Goal: Task Accomplishment & Management: Manage account settings

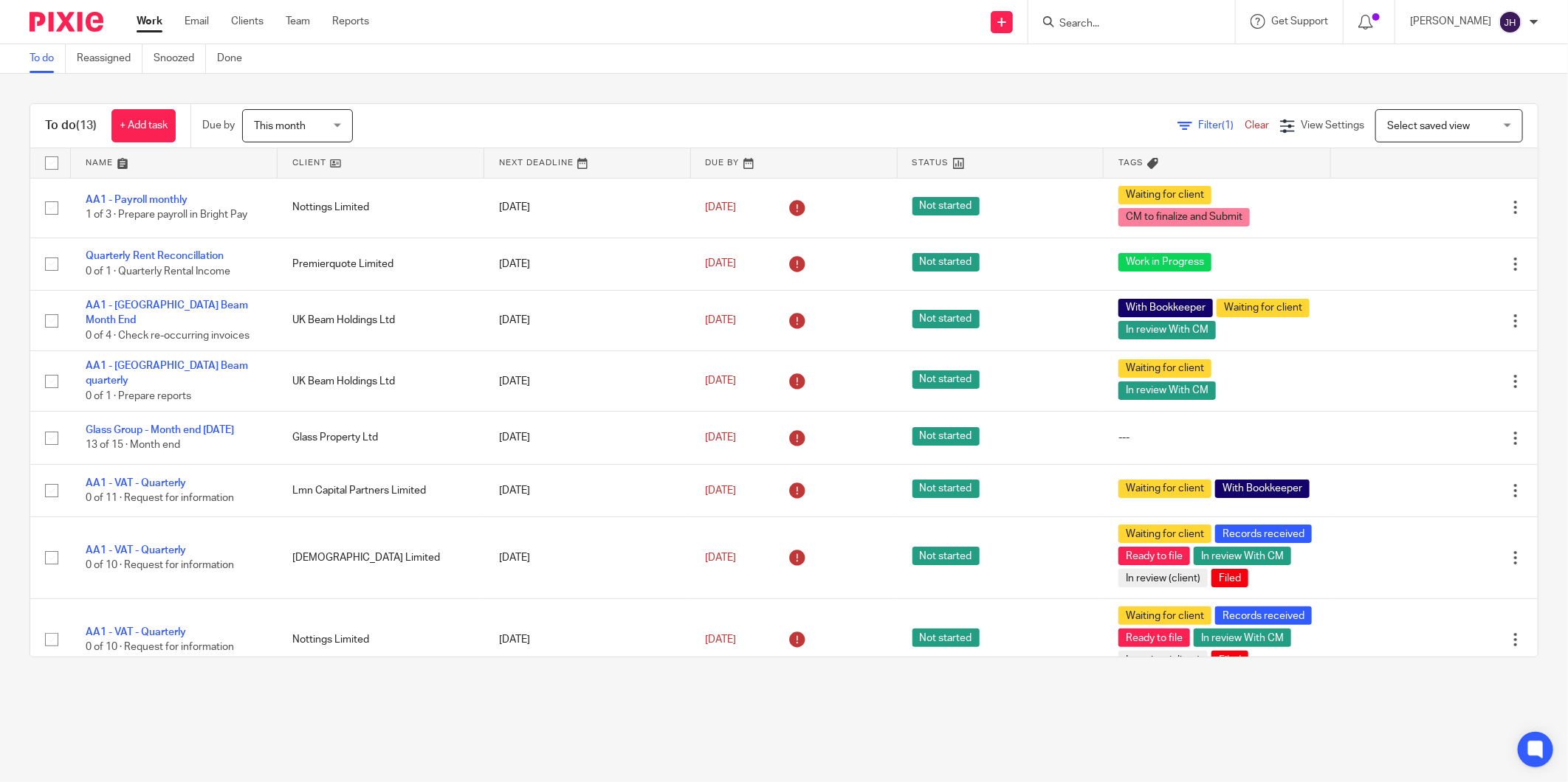
drag, startPoint x: 0, startPoint y: 0, endPoint x: 1072, endPoint y: 23, distance: 1072.2
click at [1072, 23] on input "Search" at bounding box center [1124, 24] width 133 height 14
type input "lmn"
click at [1124, 63] on link at bounding box center [1159, 63] width 210 height 34
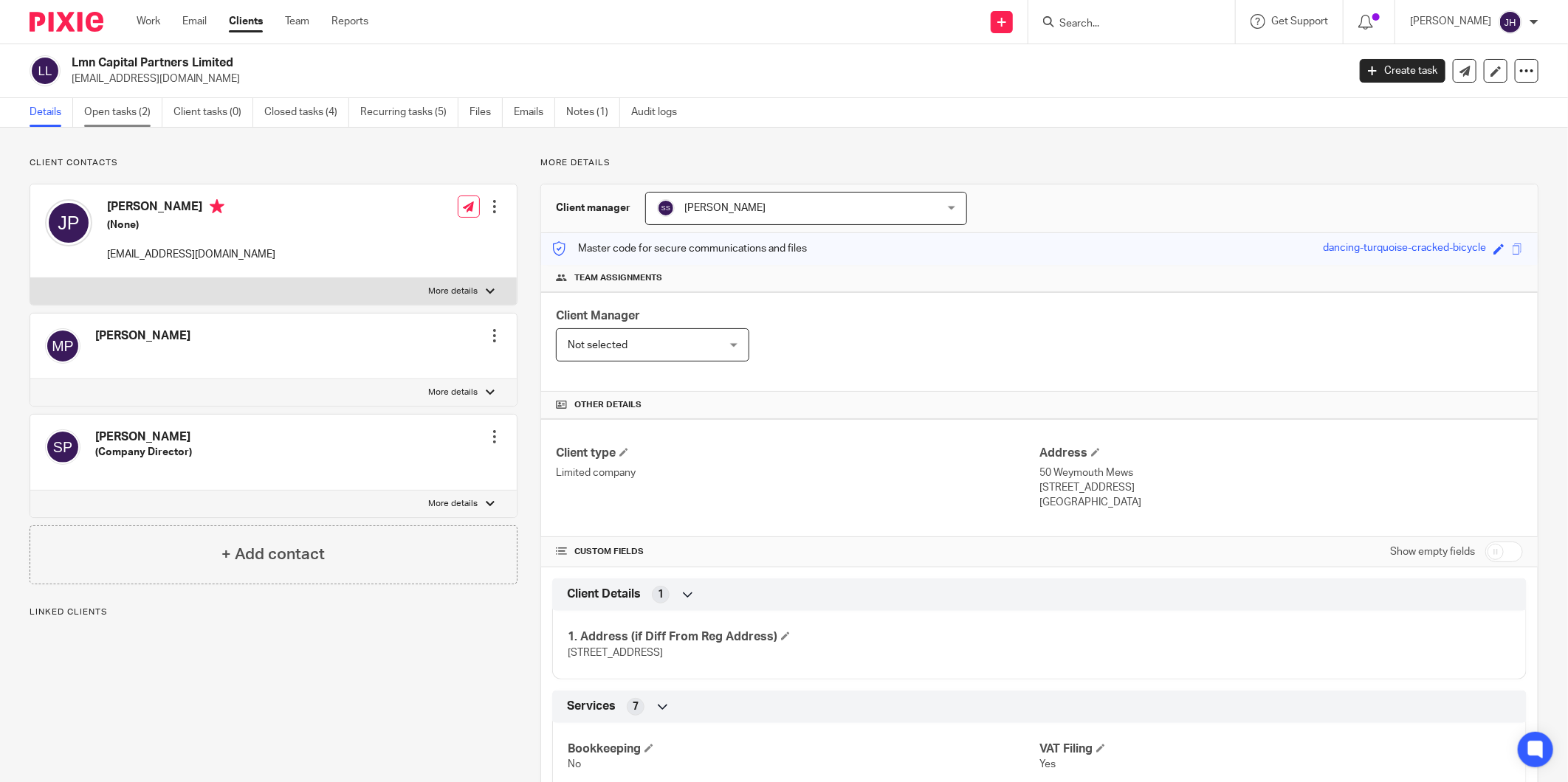
click at [113, 113] on link "Open tasks (2)" at bounding box center [123, 112] width 78 height 28
click at [101, 113] on link "Open tasks (2)" at bounding box center [123, 112] width 78 height 28
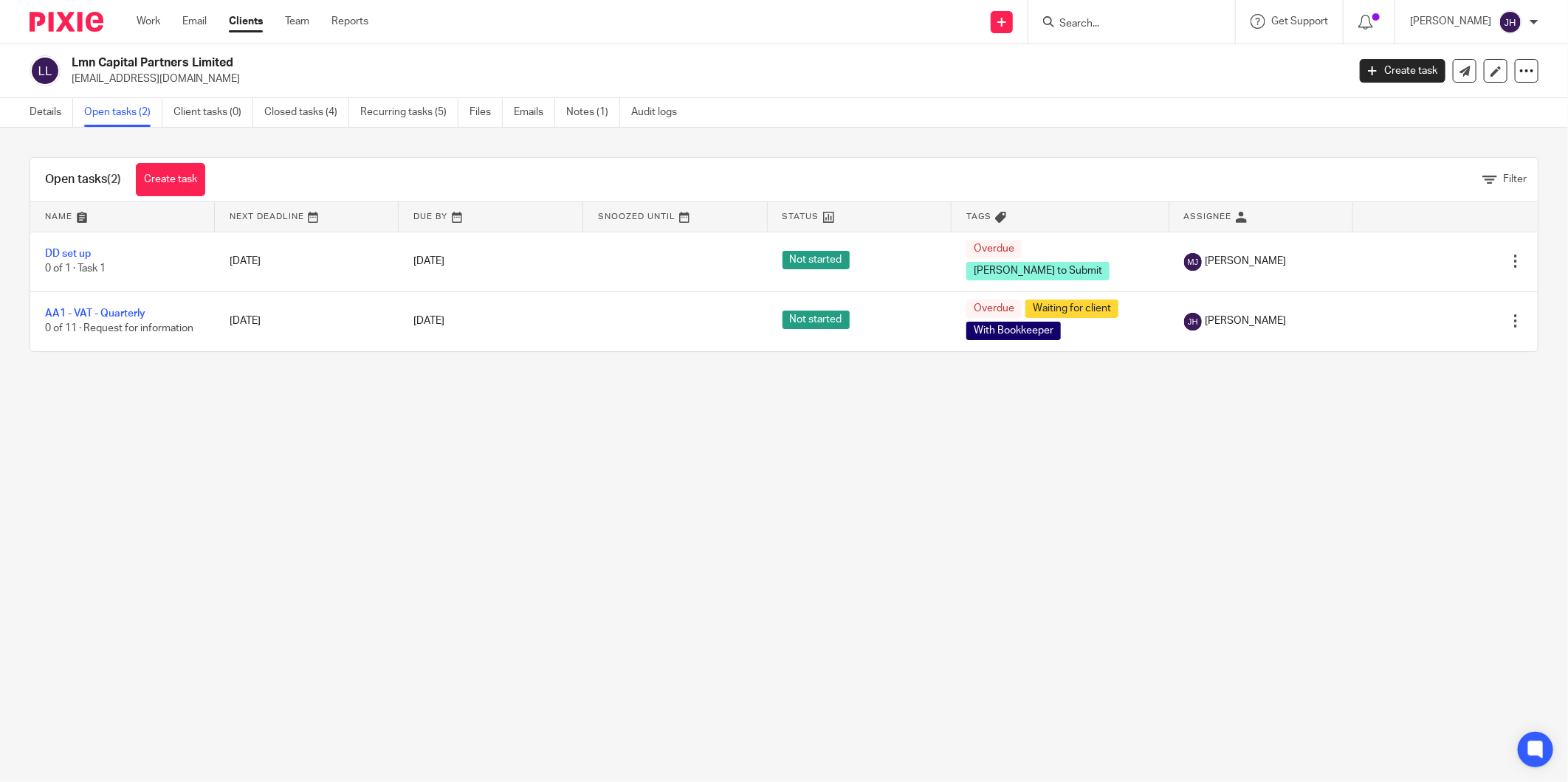
click at [1088, 20] on input "Search" at bounding box center [1124, 24] width 133 height 14
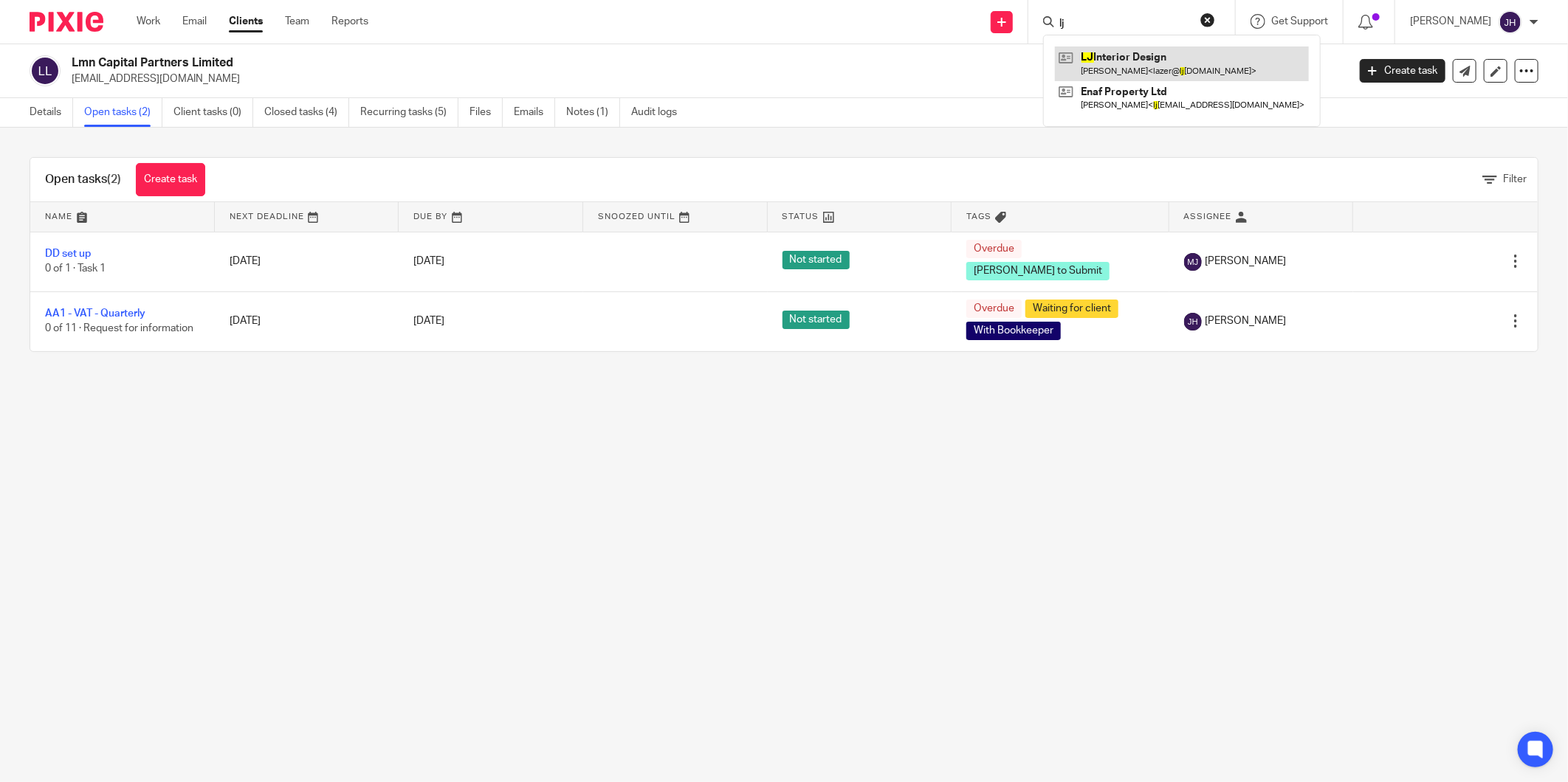
type input "lj"
click at [1119, 56] on link at bounding box center [1181, 63] width 254 height 34
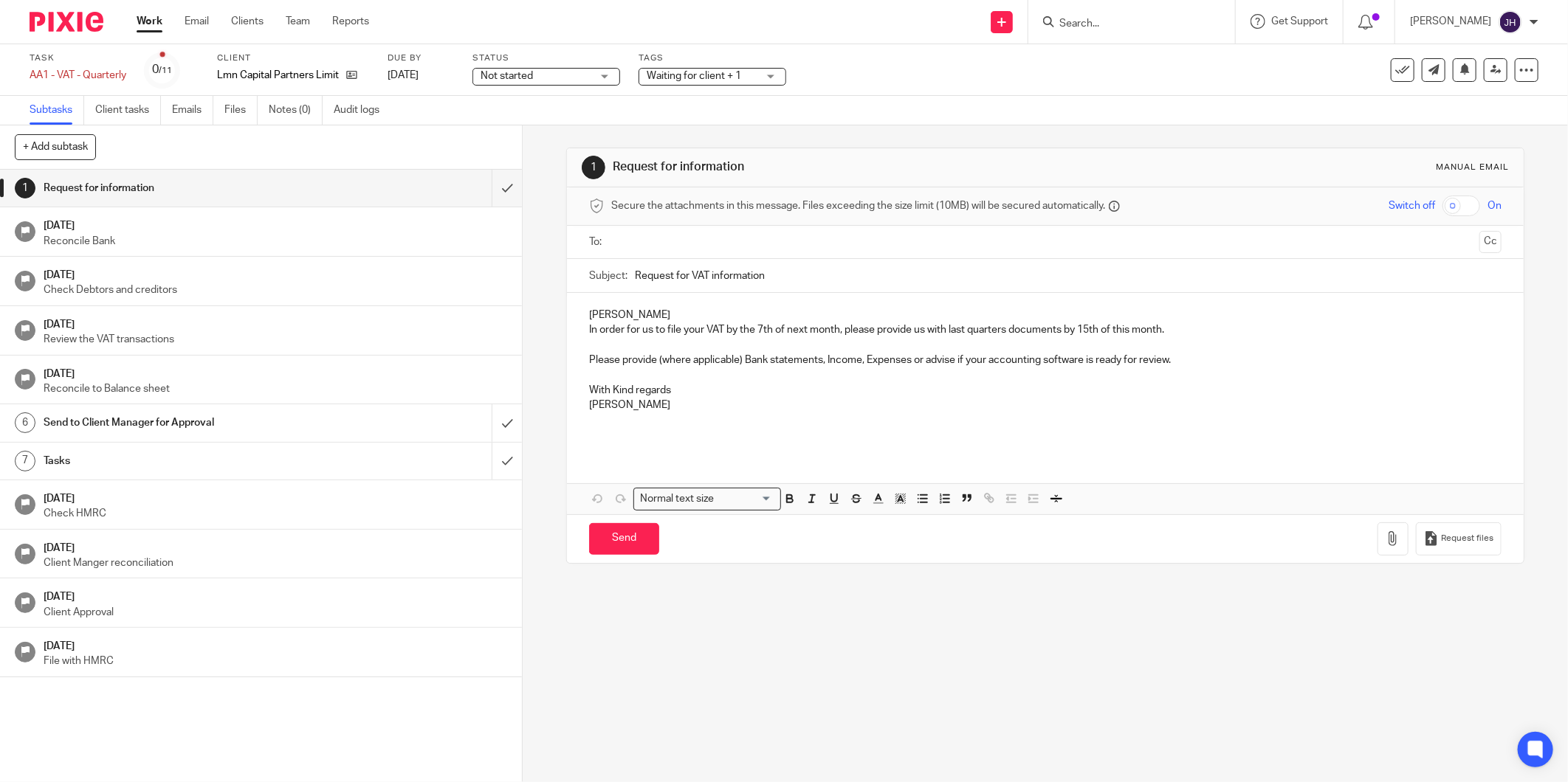
click at [833, 431] on p at bounding box center [1045, 434] width 912 height 15
click at [1514, 71] on div at bounding box center [1526, 70] width 23 height 23
click at [74, 144] on button "+ Add subtask" at bounding box center [55, 147] width 81 height 25
click at [809, 428] on p at bounding box center [1045, 434] width 912 height 15
click at [135, 188] on h1 "Request for information" at bounding box center [188, 187] width 289 height 22
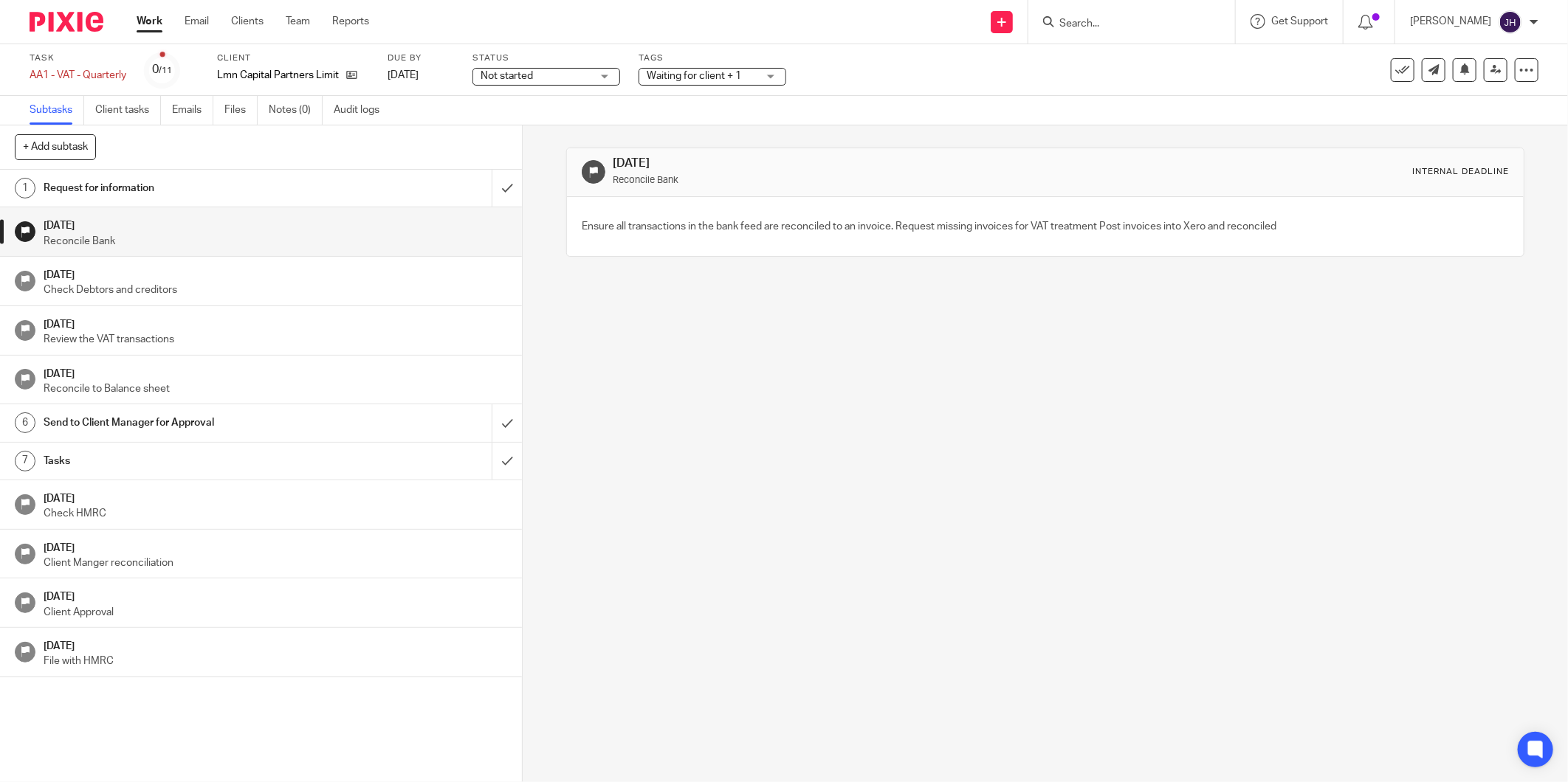
click at [69, 456] on h1 "Tasks" at bounding box center [188, 461] width 289 height 22
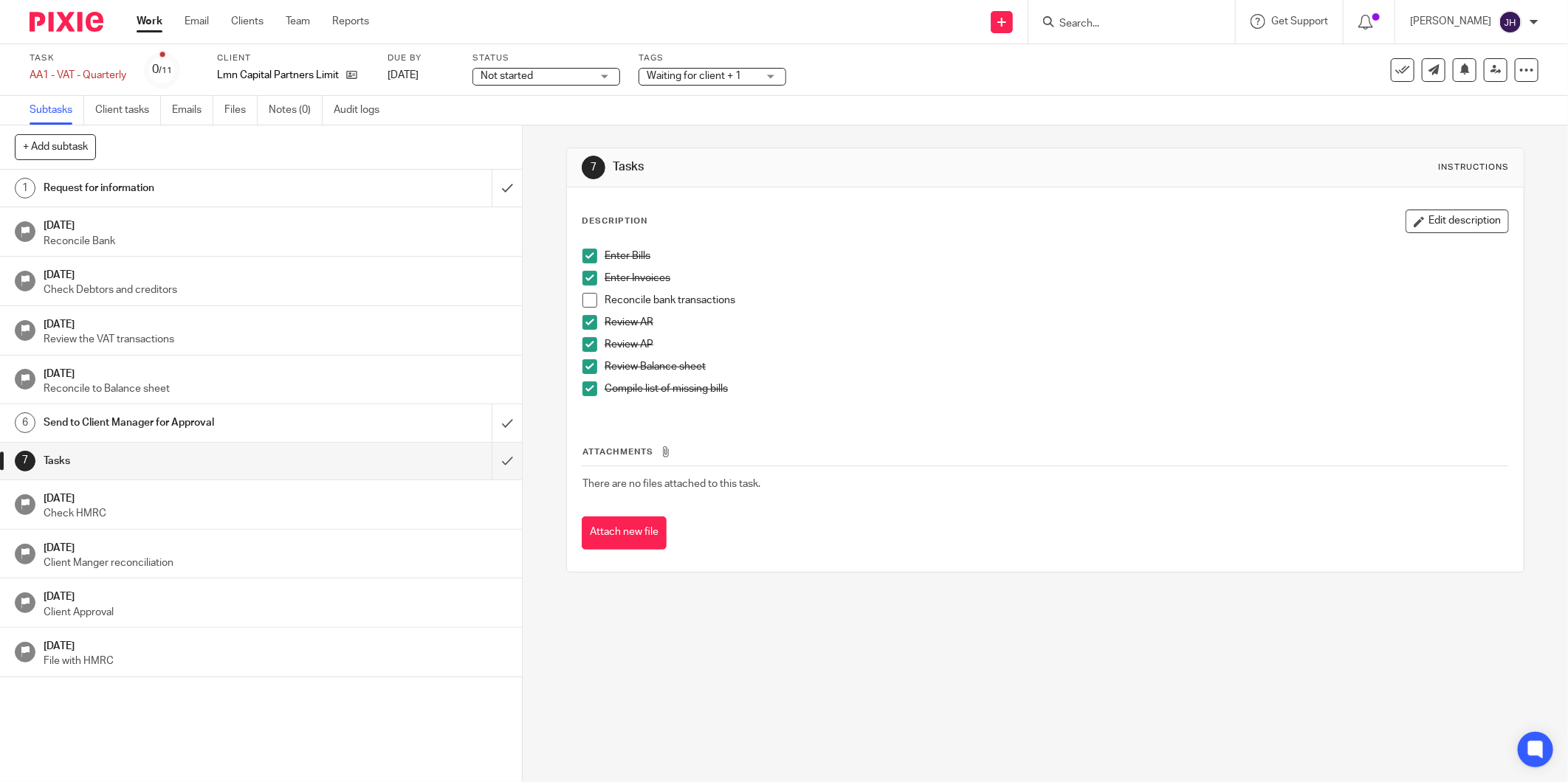
click at [756, 482] on span "There are no files attached to this task." at bounding box center [671, 484] width 178 height 11
click at [1436, 220] on button "Edit description" at bounding box center [1457, 222] width 103 height 23
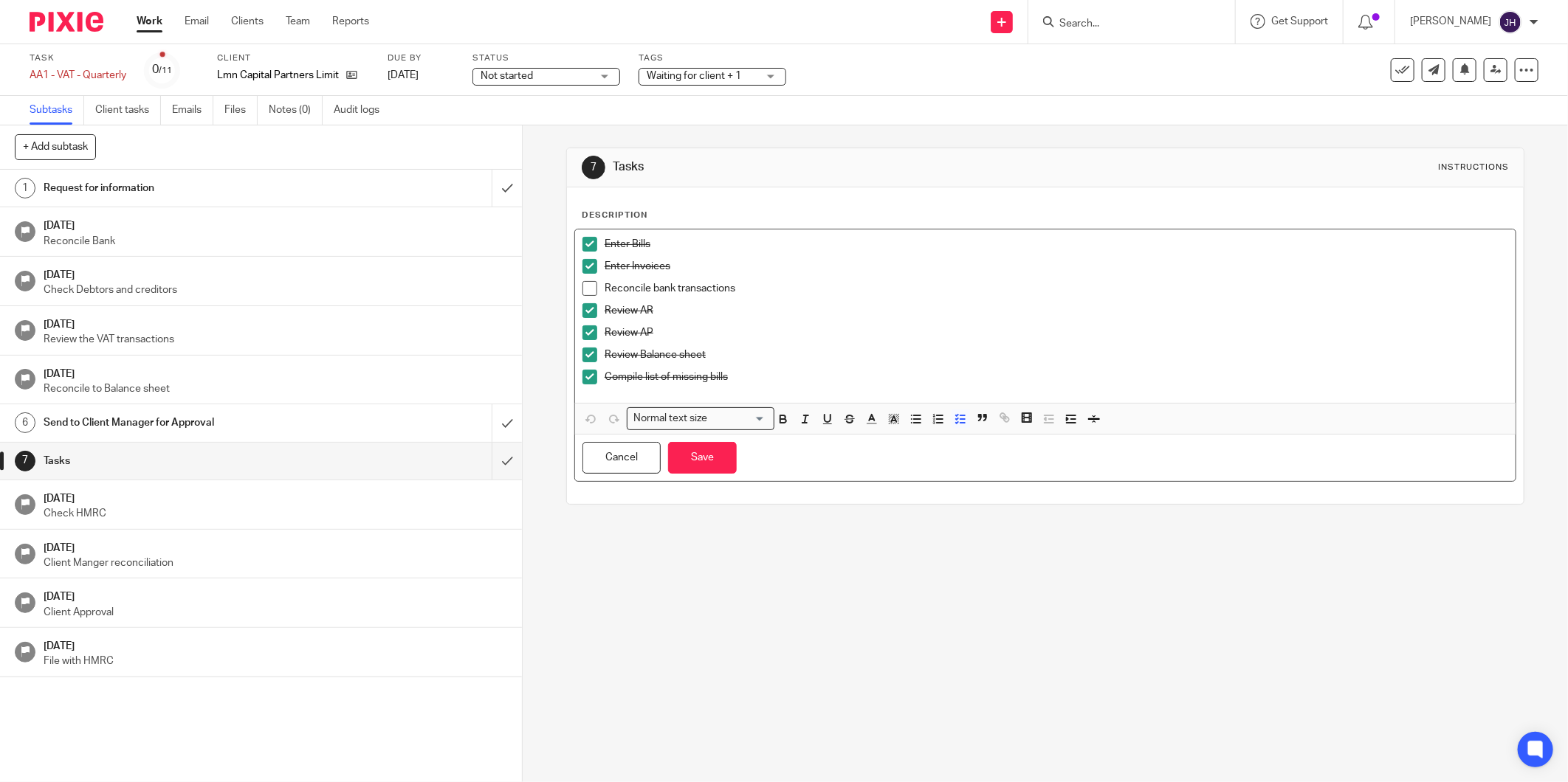
click at [806, 337] on p "Review AP" at bounding box center [1055, 332] width 903 height 15
click at [725, 207] on div "Description Enter Bills Enter Invoices Reconcile bank transactions Review AR Re…" at bounding box center [1046, 346] width 957 height 316
click at [750, 375] on p "Compile list of missing bills" at bounding box center [1055, 377] width 903 height 15
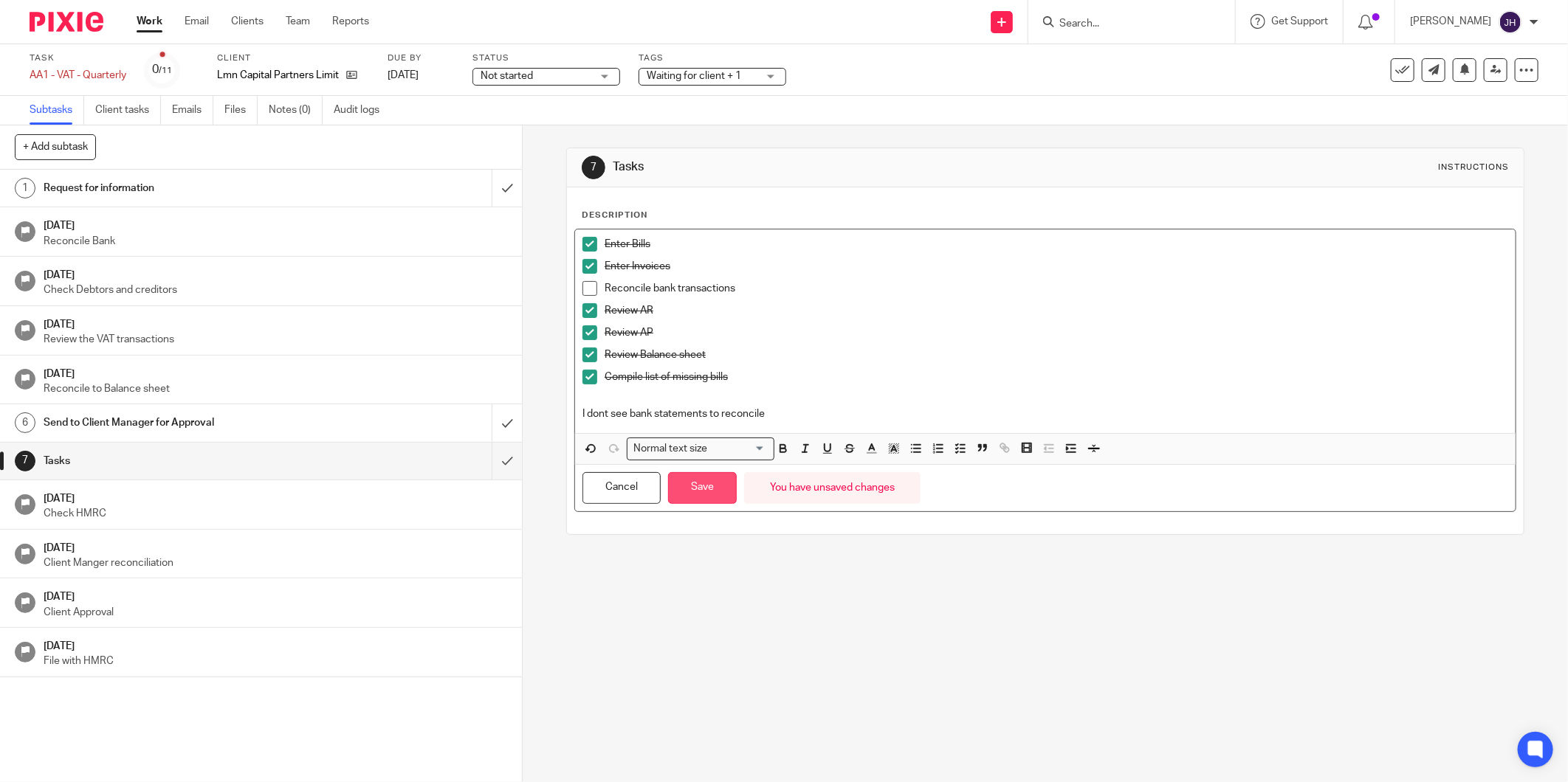
click at [694, 495] on button "Save" at bounding box center [702, 488] width 68 height 32
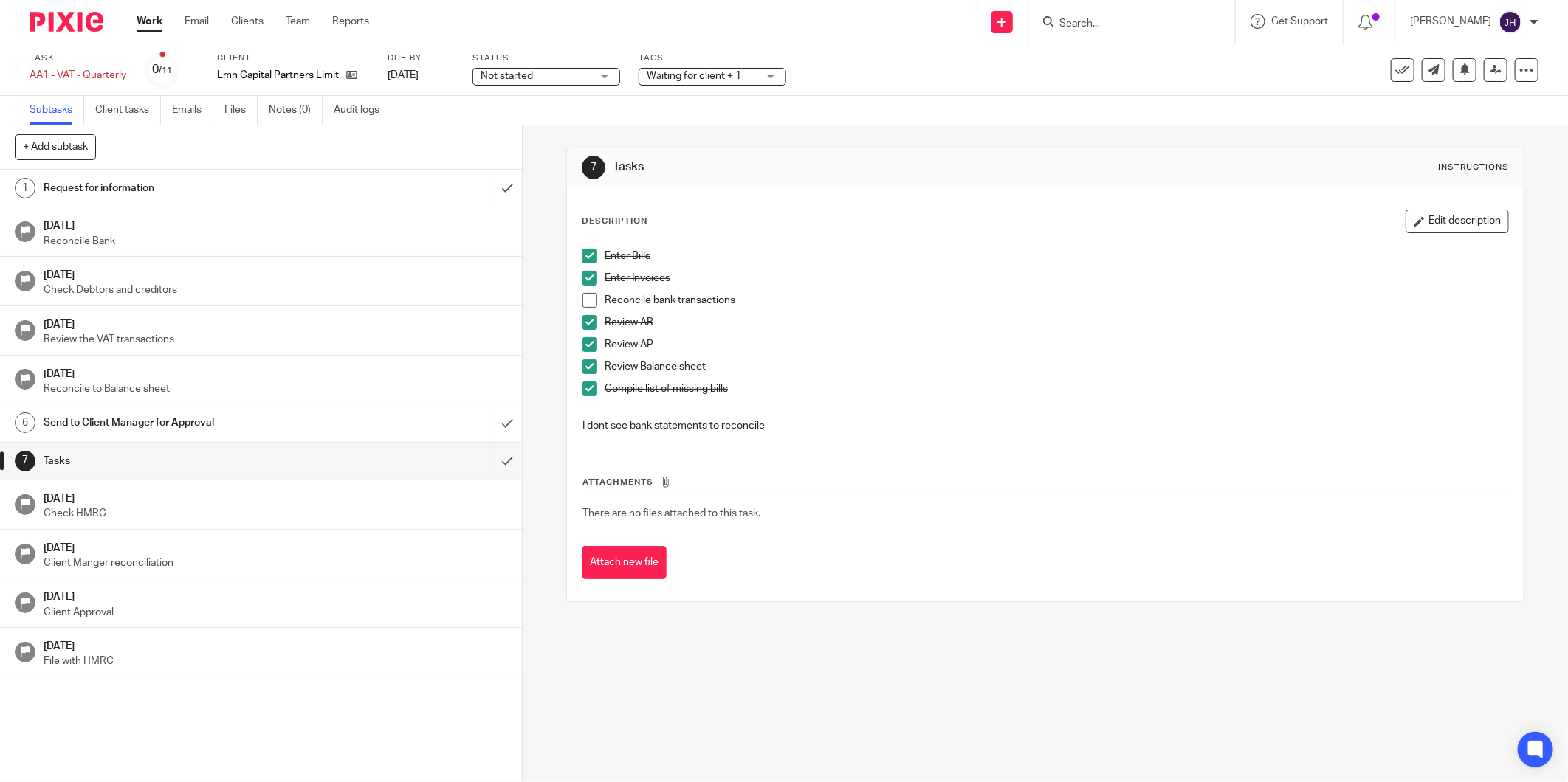
click at [928, 731] on div "7 Tasks Instructions Description Edit description Enter Bills Enter Invoices Re…" at bounding box center [1045, 454] width 1045 height 657
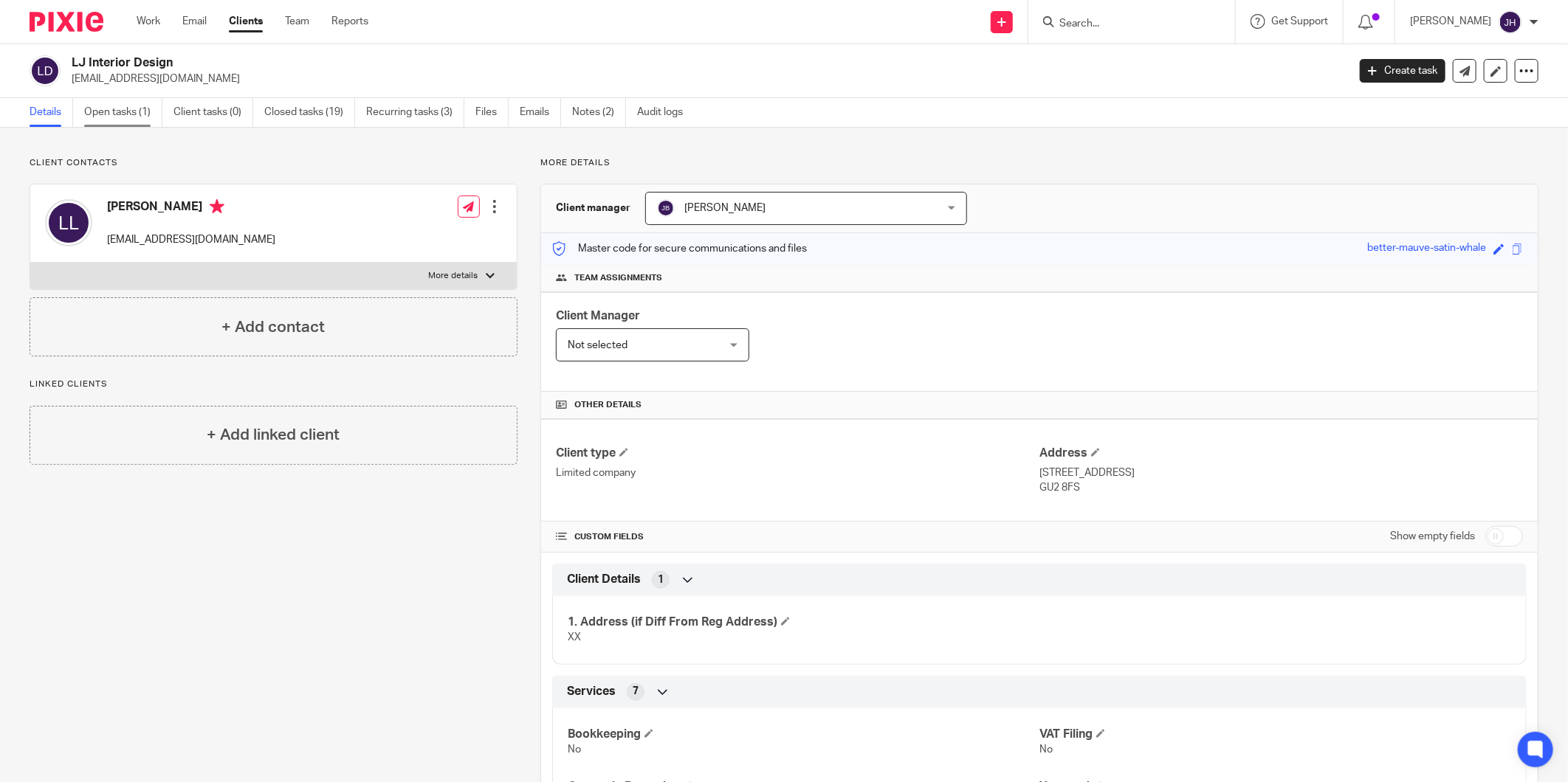
click at [137, 112] on link "Open tasks (1)" at bounding box center [123, 112] width 78 height 28
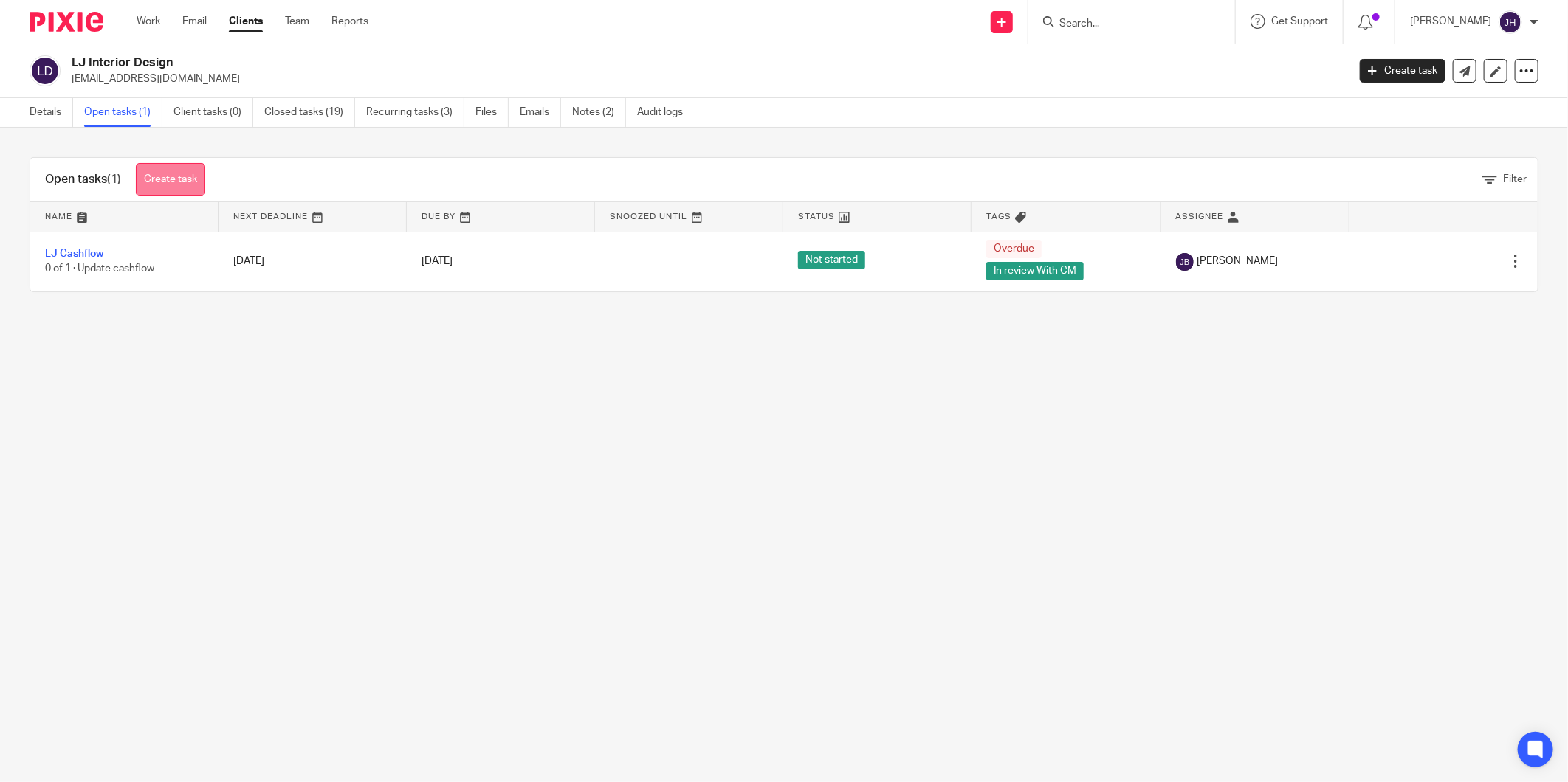
click at [189, 180] on link "Create task" at bounding box center [170, 180] width 69 height 33
click at [189, 171] on link "Create task" at bounding box center [170, 180] width 69 height 33
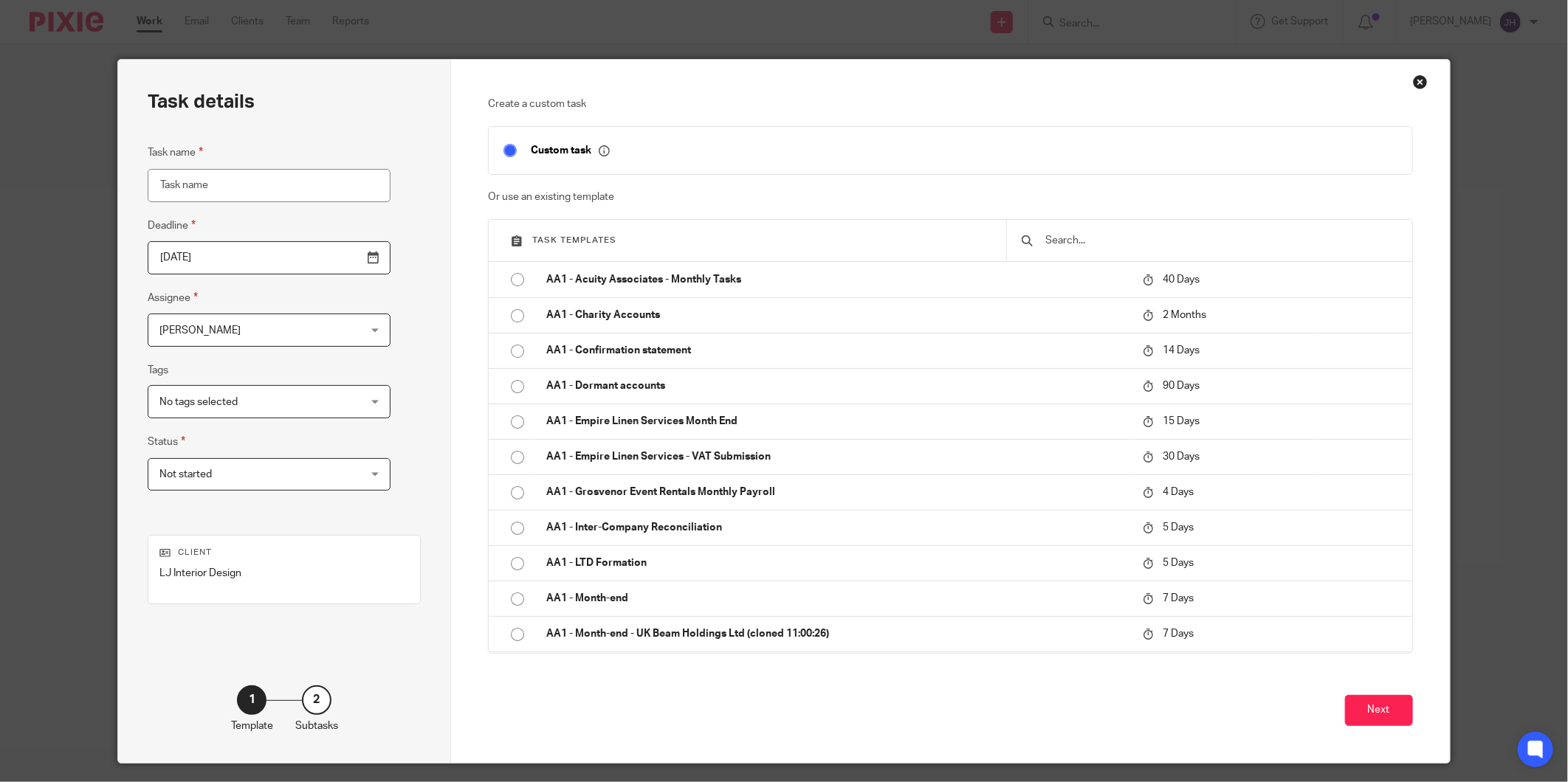
drag, startPoint x: 224, startPoint y: 189, endPoint x: 95, endPoint y: 188, distance: 129.0
click at [95, 189] on div "Task details Task name Deadline 2025-09-25 Assignee Jacolene Hadiaris Jacolene …" at bounding box center [784, 391] width 1568 height 782
type input "Weekly Tasks"
click at [332, 260] on input "2025-09-25" at bounding box center [268, 258] width 243 height 33
click at [337, 404] on div "No tags selected" at bounding box center [268, 402] width 243 height 33
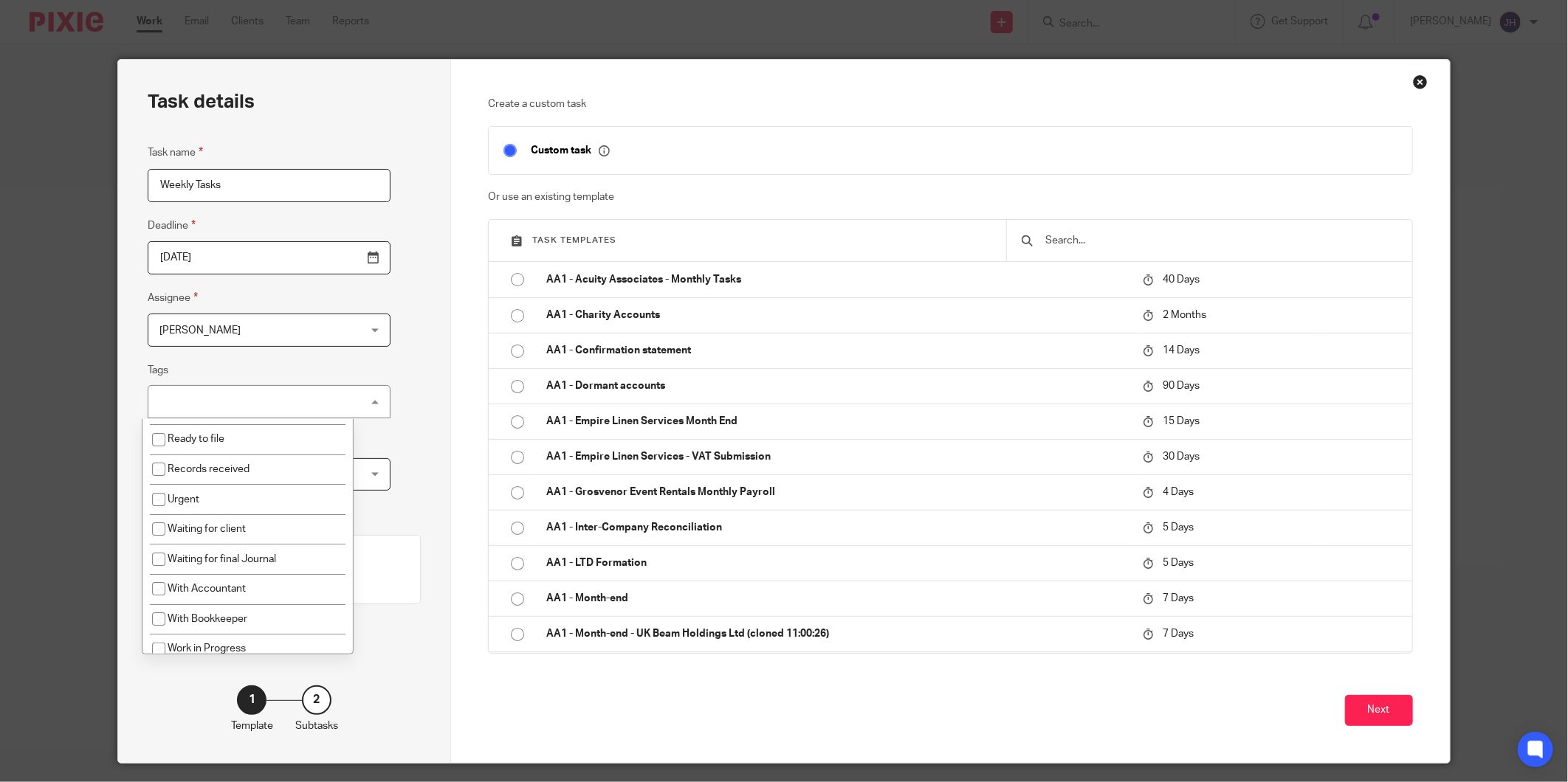
scroll to position [250, 0]
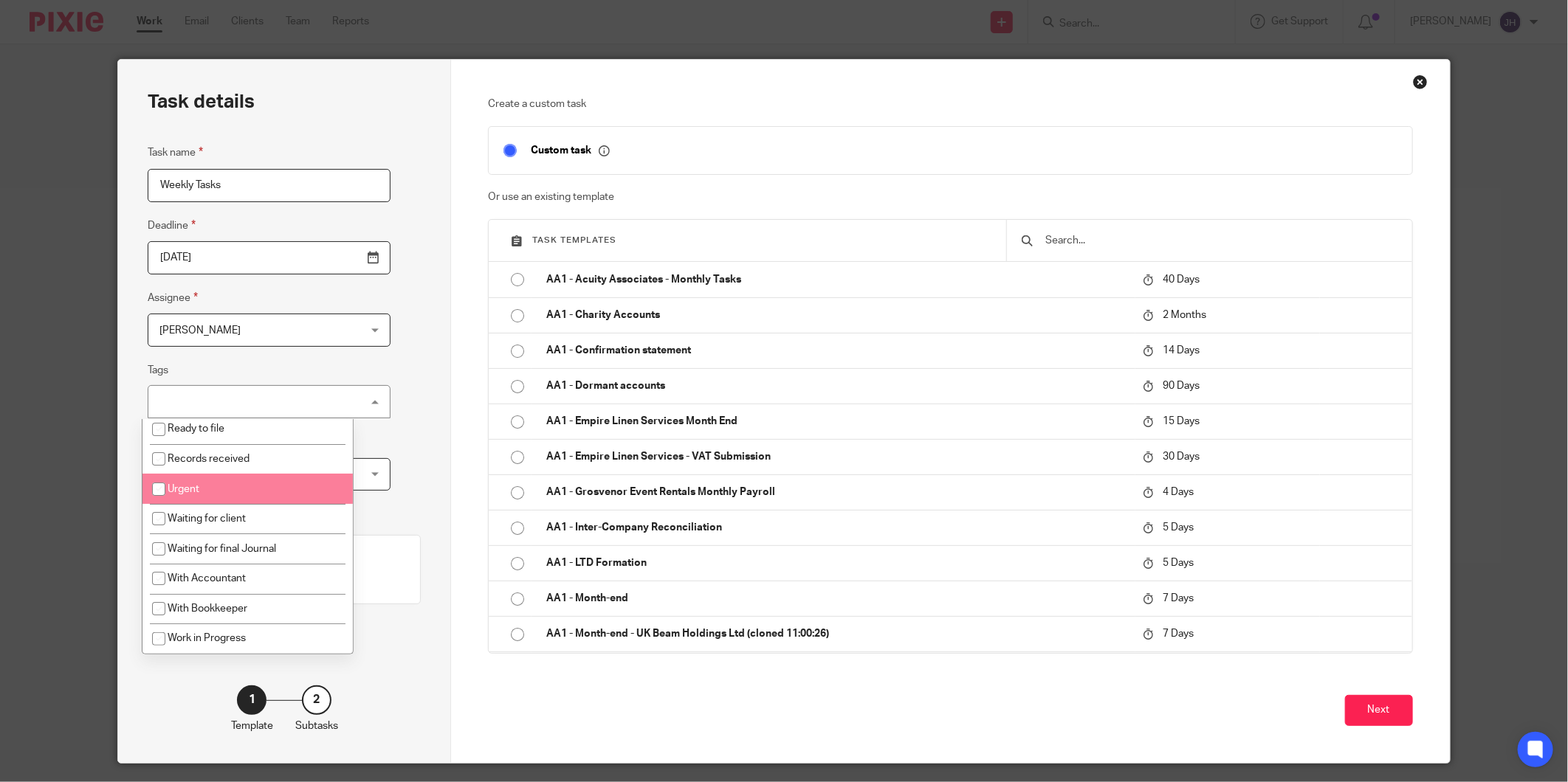
click at [451, 424] on div "Create a custom task Custom task Or use an existing template Task templates AA1…" at bounding box center [950, 411] width 999 height 703
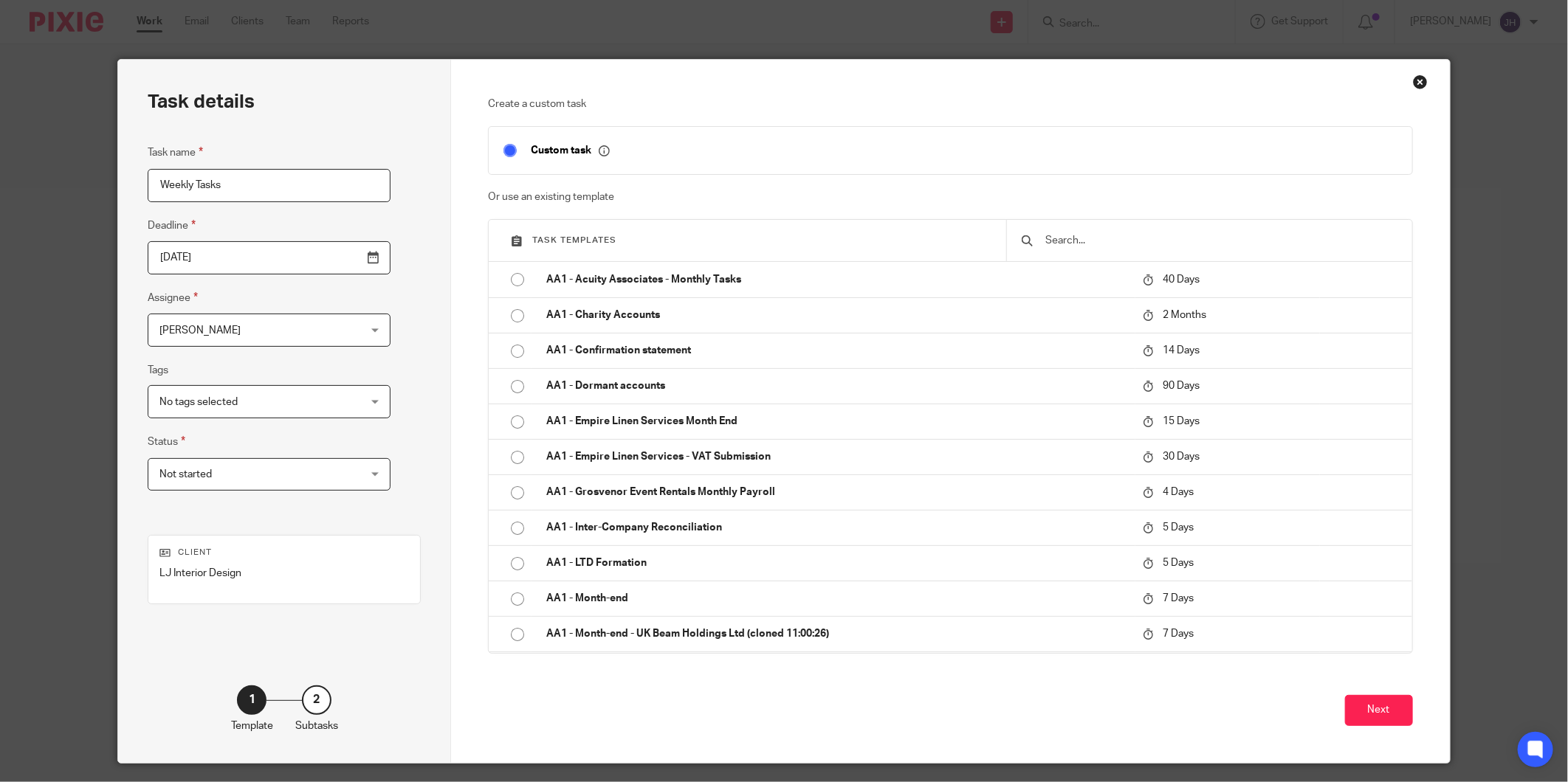
click at [329, 476] on div "Not started Not started" at bounding box center [268, 474] width 243 height 33
click at [422, 409] on div "Task details Task name Weekly Tasks Deadline 2025-09-25 Assignee Jacolene Hadia…" at bounding box center [284, 411] width 333 height 703
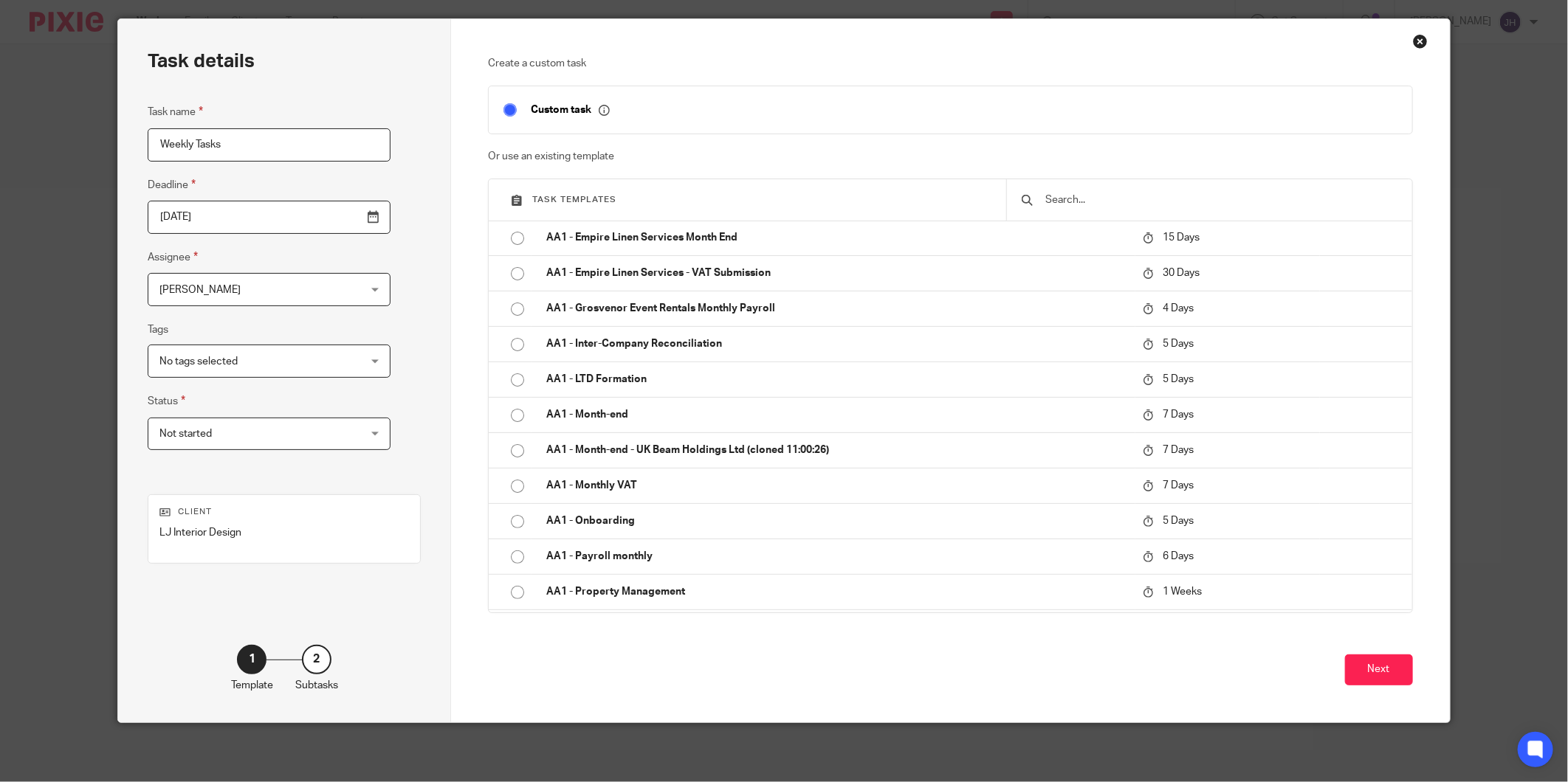
scroll to position [0, 0]
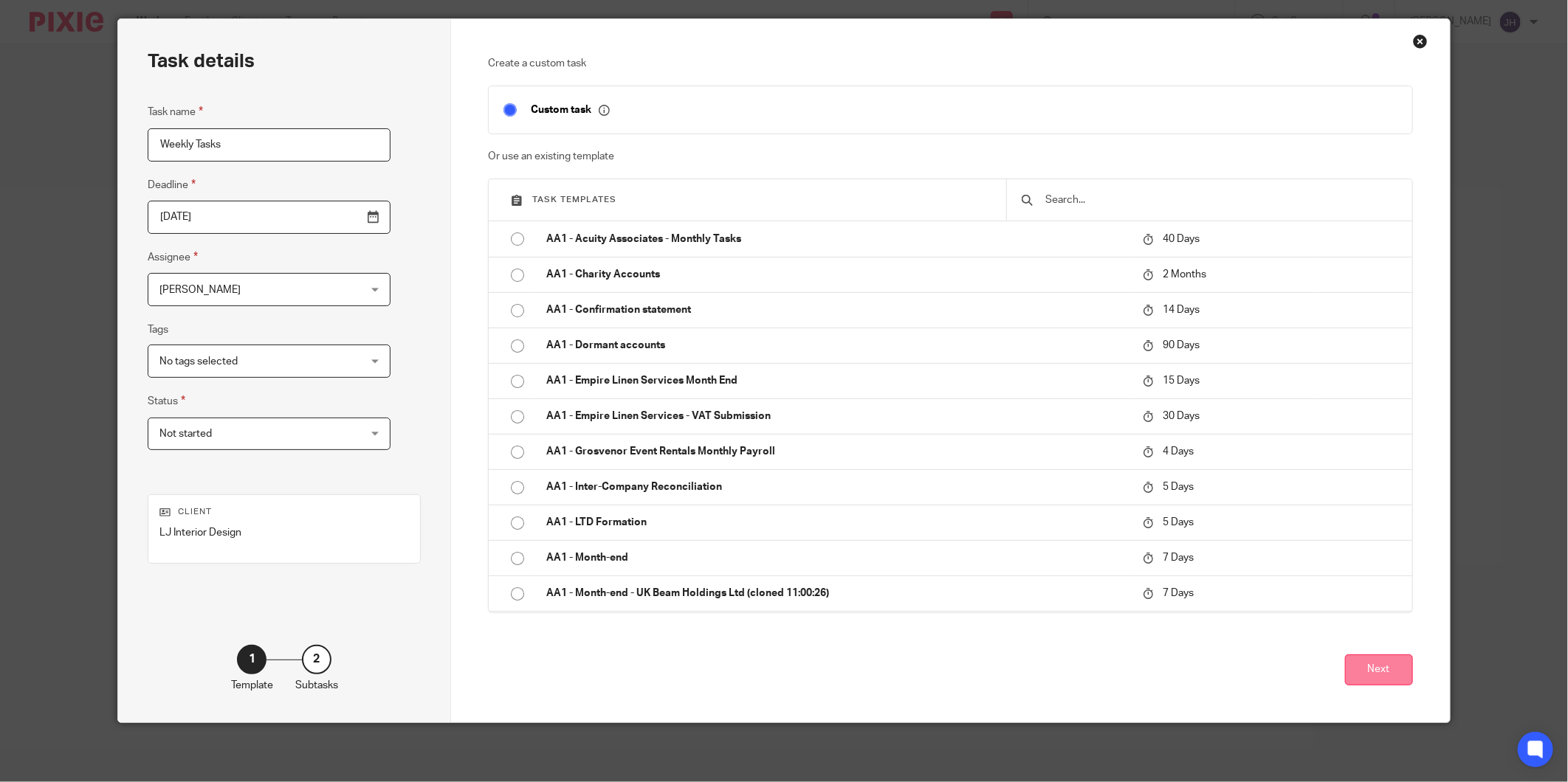
click at [1345, 676] on button "Next" at bounding box center [1379, 671] width 68 height 32
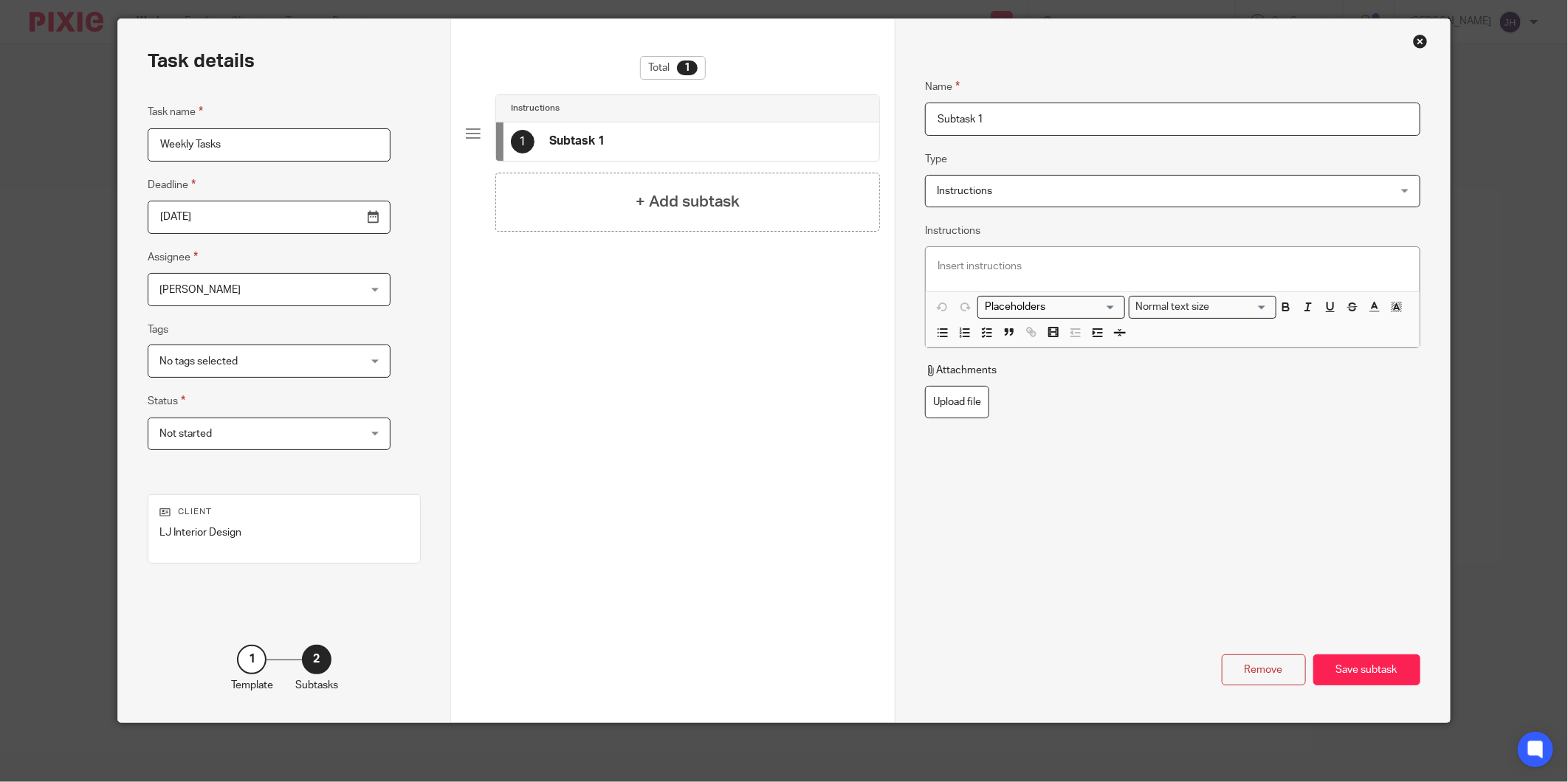
click at [1006, 107] on input "Subtask 1" at bounding box center [1172, 119] width 495 height 33
drag, startPoint x: 1006, startPoint y: 119, endPoint x: 893, endPoint y: 122, distance: 113.0
click at [894, 122] on div "Name Subtask 1 Type Instructions Instructions Instructions Send automated email…" at bounding box center [1172, 371] width 555 height 703
drag, startPoint x: 1059, startPoint y: 116, endPoint x: 825, endPoint y: 119, distance: 234.0
click at [825, 119] on div "Task details Task name Weekly Tasks Deadline 2025-09-25 Assignee Jacolene Hadia…" at bounding box center [783, 371] width 1331 height 703
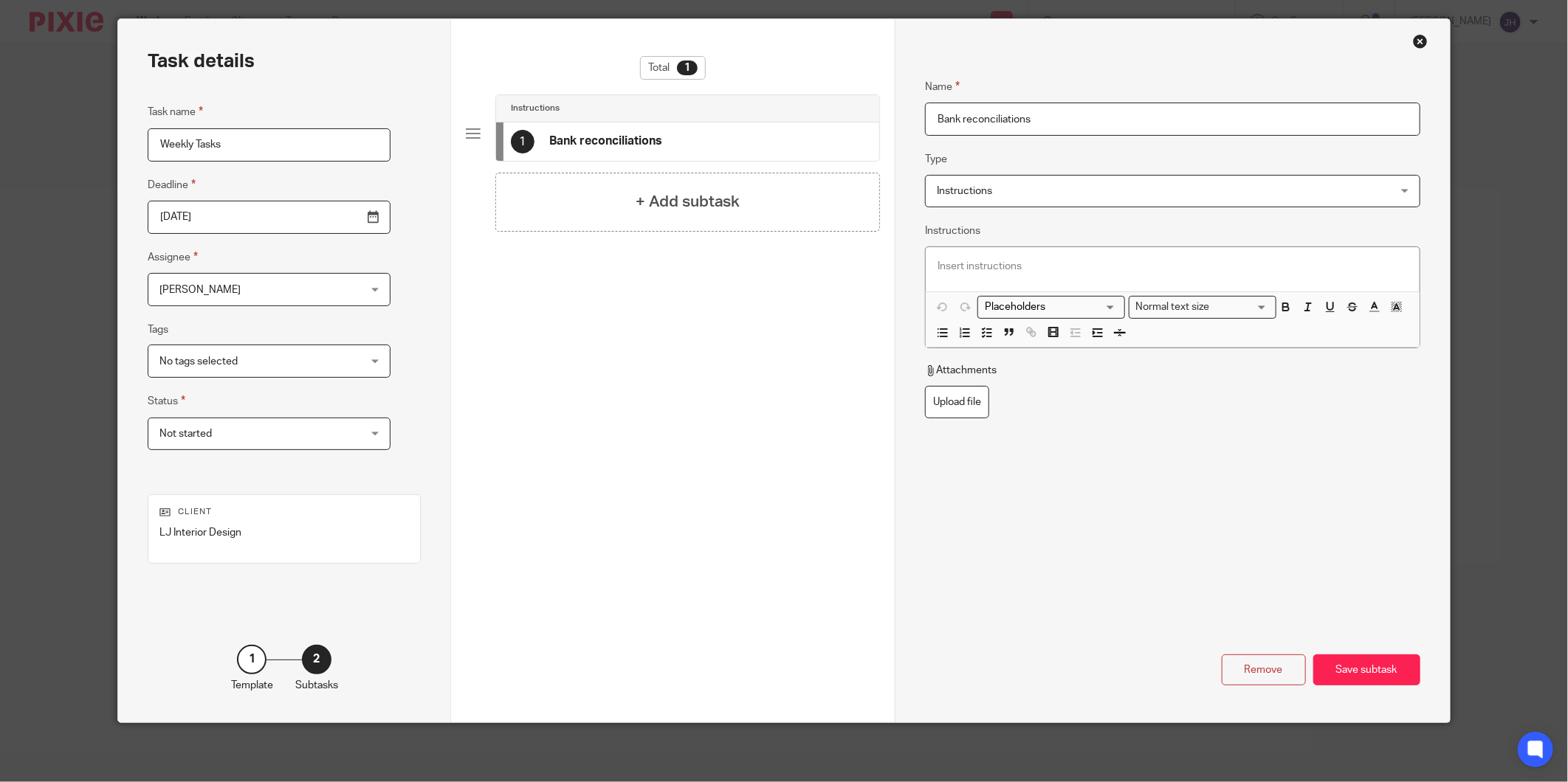
type input "Bank reconciliations"
click at [1032, 185] on span "Instructions" at bounding box center [1129, 191] width 386 height 31
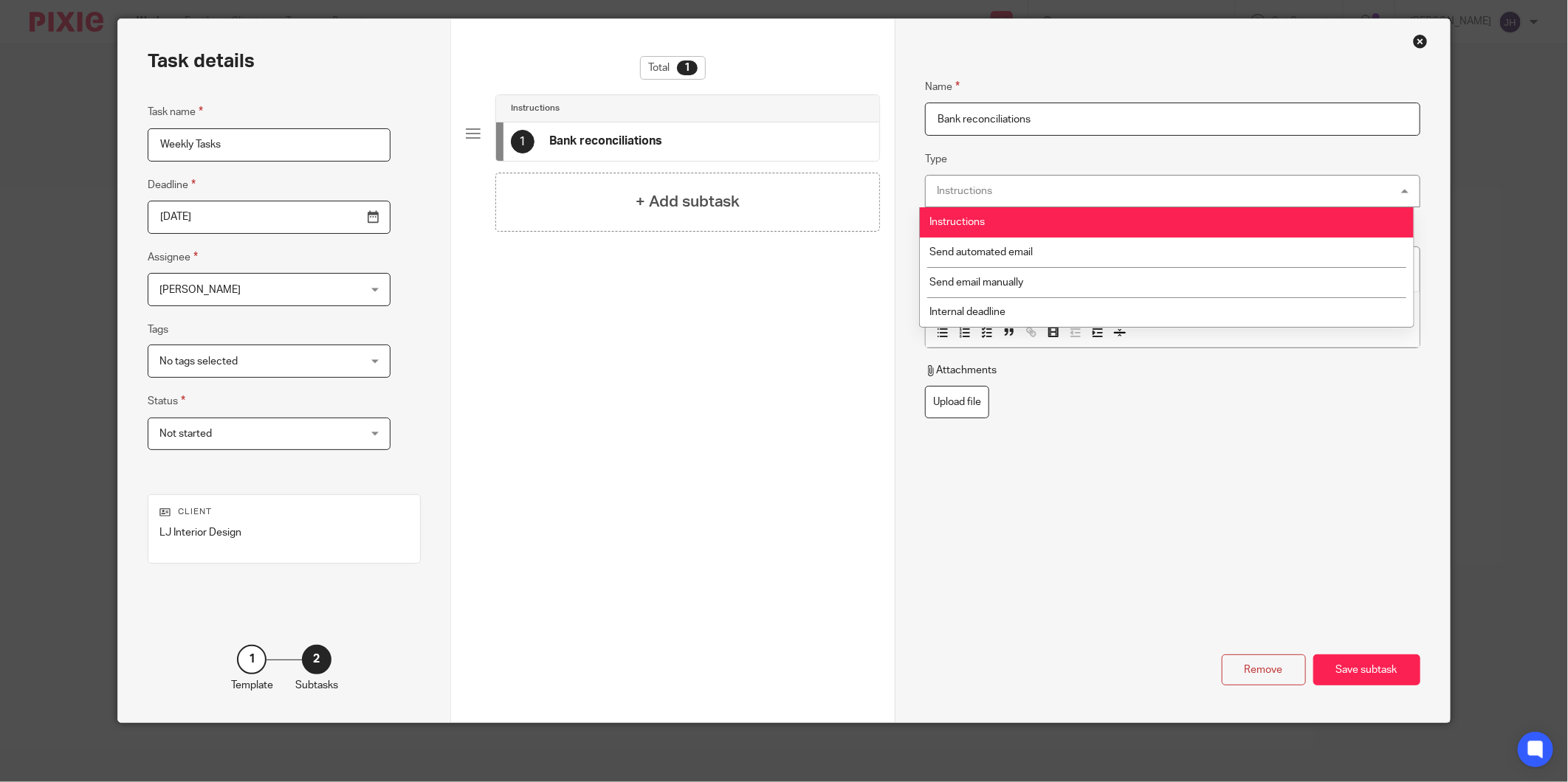
click at [1032, 185] on div "Instructions Instructions" at bounding box center [1172, 191] width 495 height 33
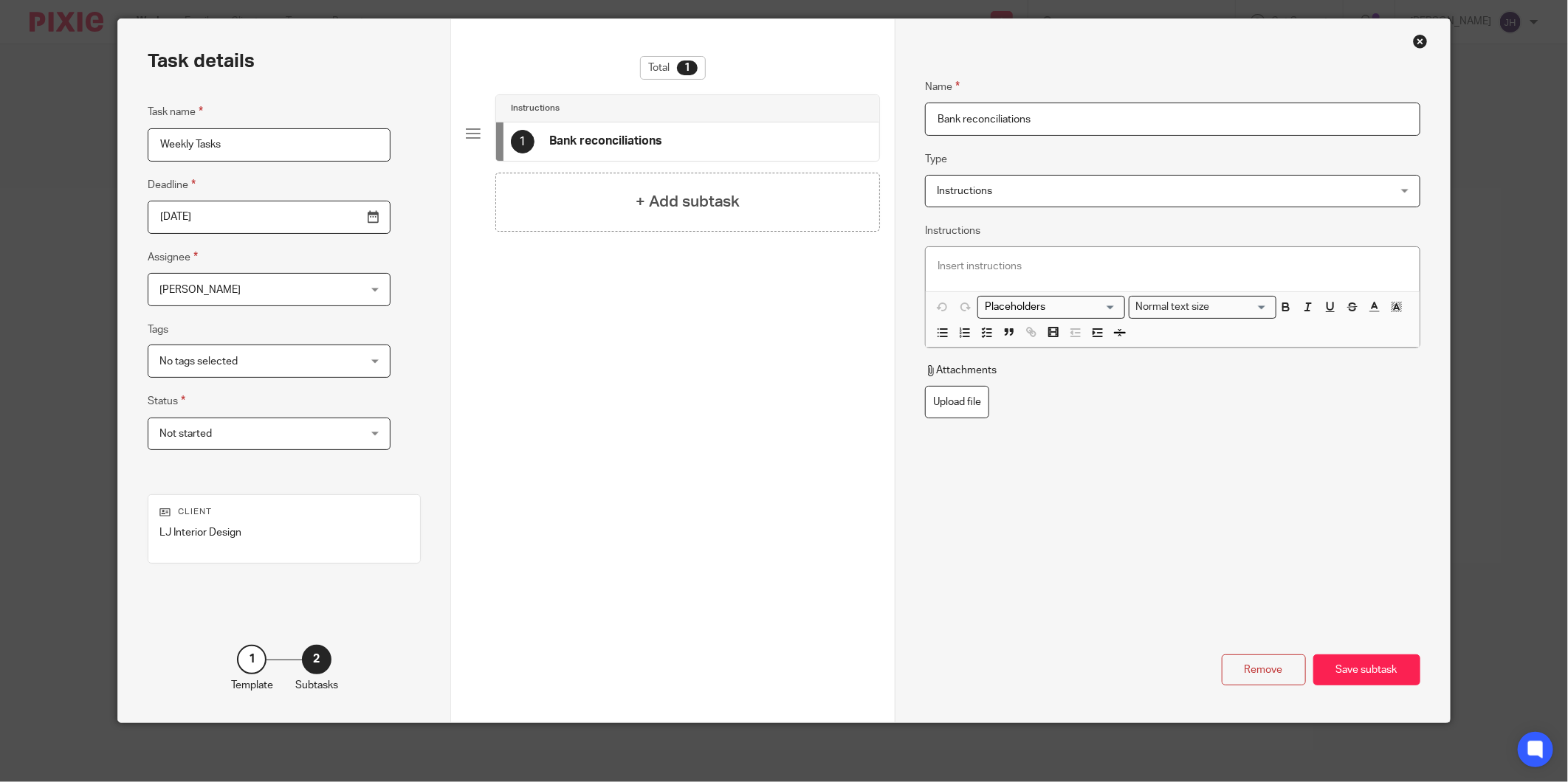
click at [1049, 273] on p at bounding box center [1172, 266] width 470 height 15
click at [987, 333] on line "button" at bounding box center [989, 333] width 5 height 0
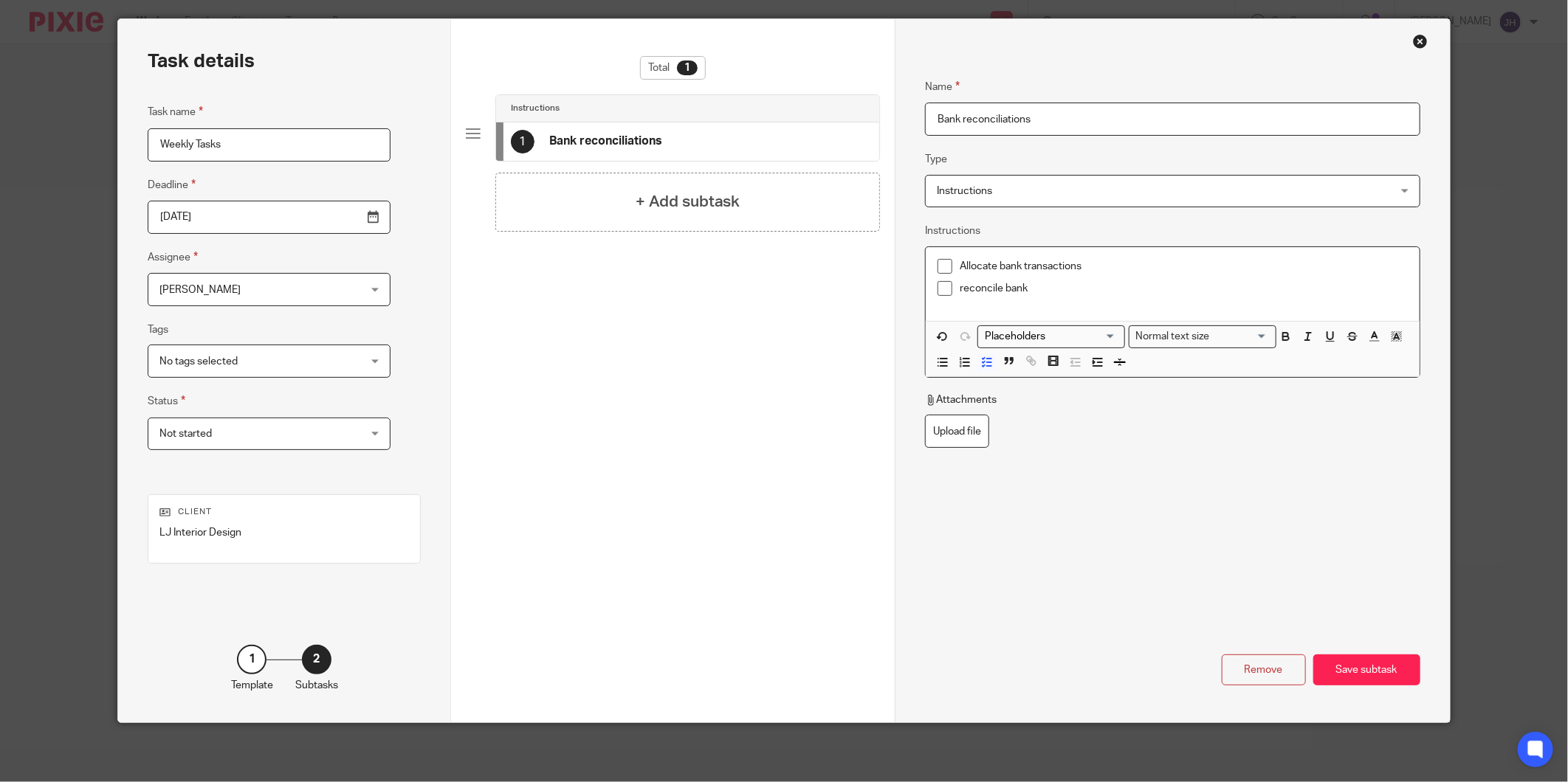
click at [960, 283] on p "reconcile bank" at bounding box center [1183, 288] width 447 height 15
click at [1347, 669] on div "Save subtask" at bounding box center [1367, 671] width 107 height 32
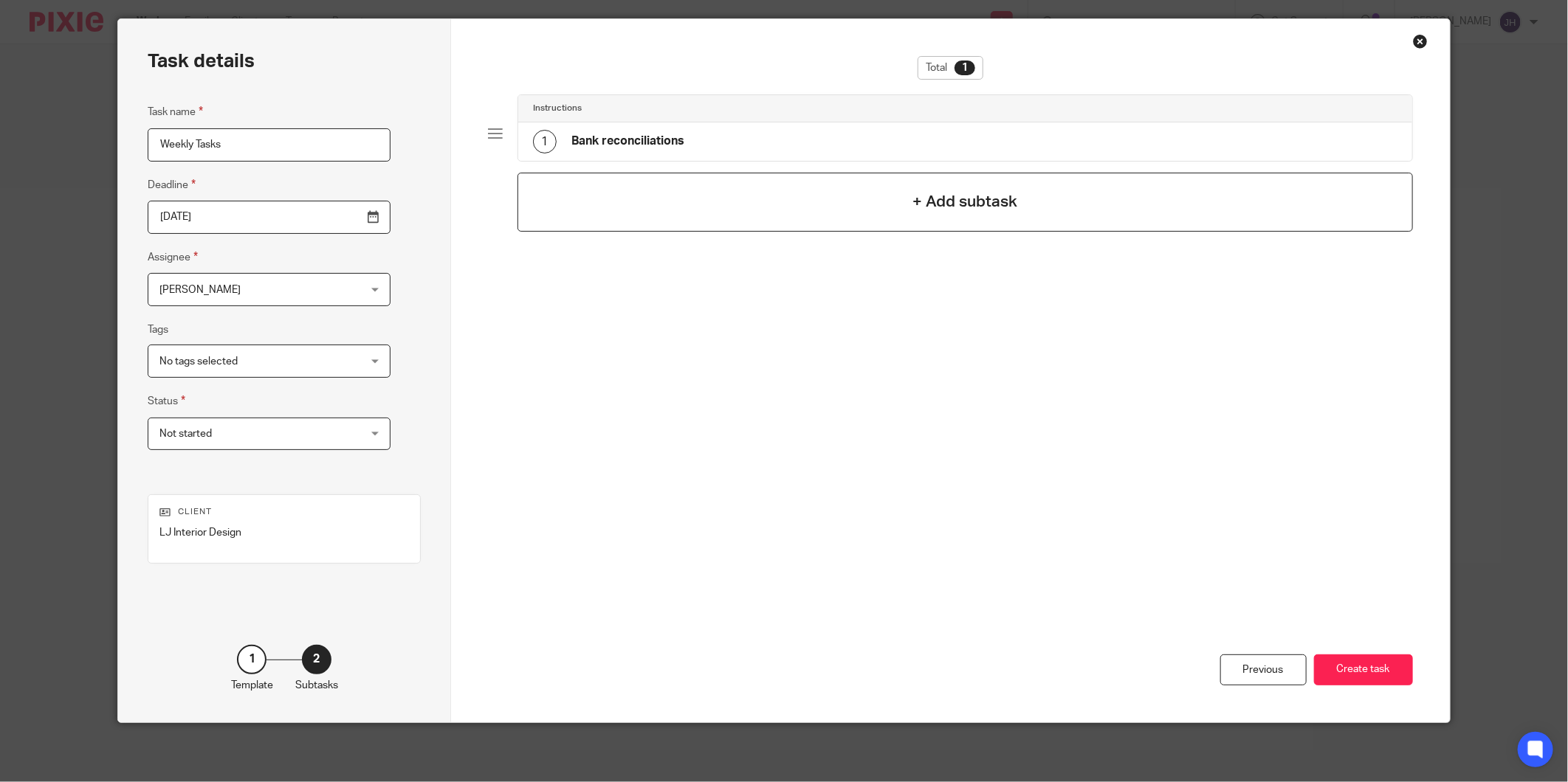
click at [776, 201] on div "+ Add subtask" at bounding box center [965, 202] width 895 height 59
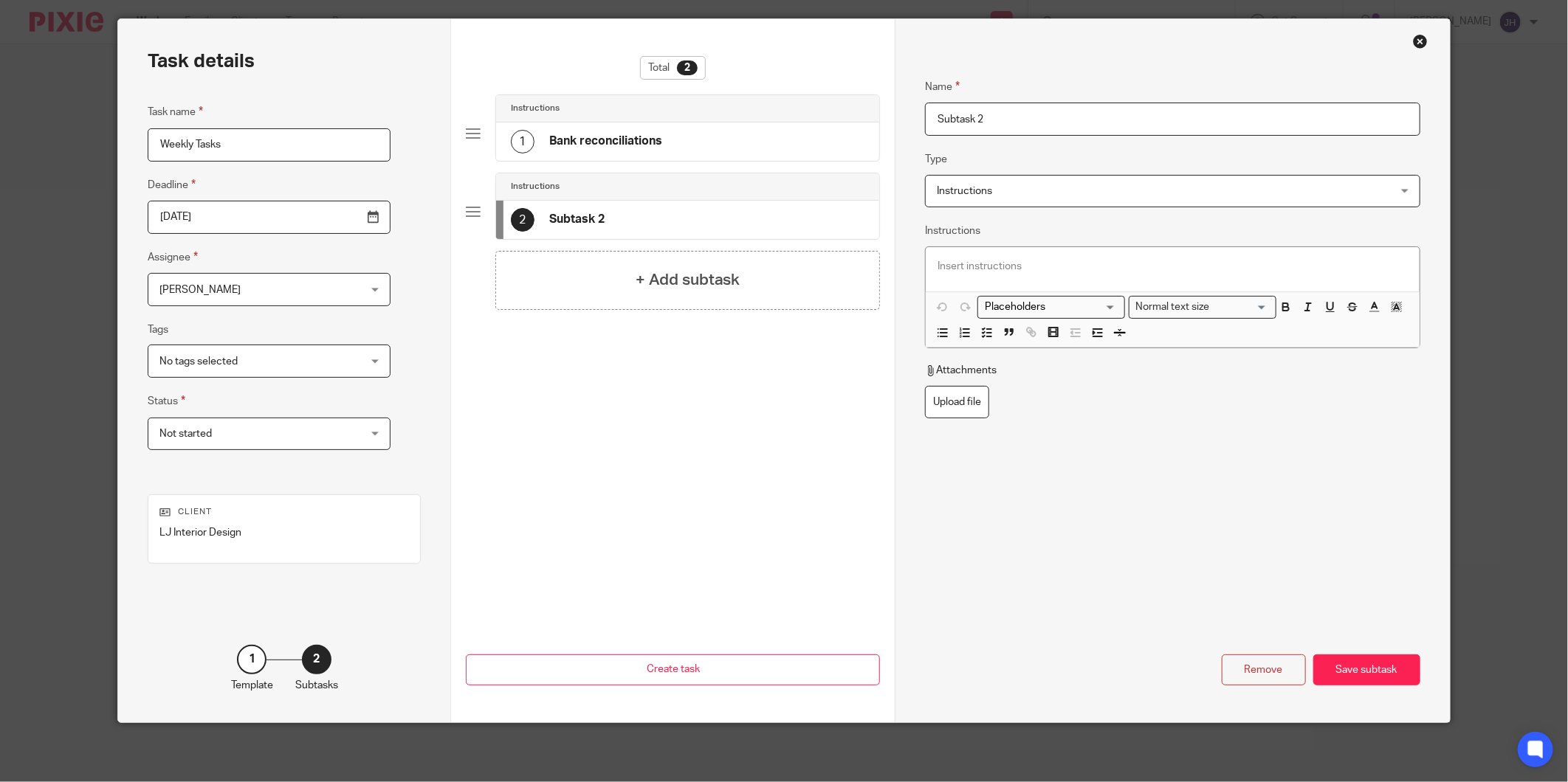
drag, startPoint x: 992, startPoint y: 126, endPoint x: 904, endPoint y: 123, distance: 88.1
click at [903, 126] on div "Name Bank reconciliations Type Instructions Instructions Instructions Send auto…" at bounding box center [1172, 371] width 555 height 703
type input "AP"
click at [1075, 269] on p at bounding box center [1172, 266] width 470 height 15
click at [987, 333] on line "button" at bounding box center [989, 333] width 5 height 0
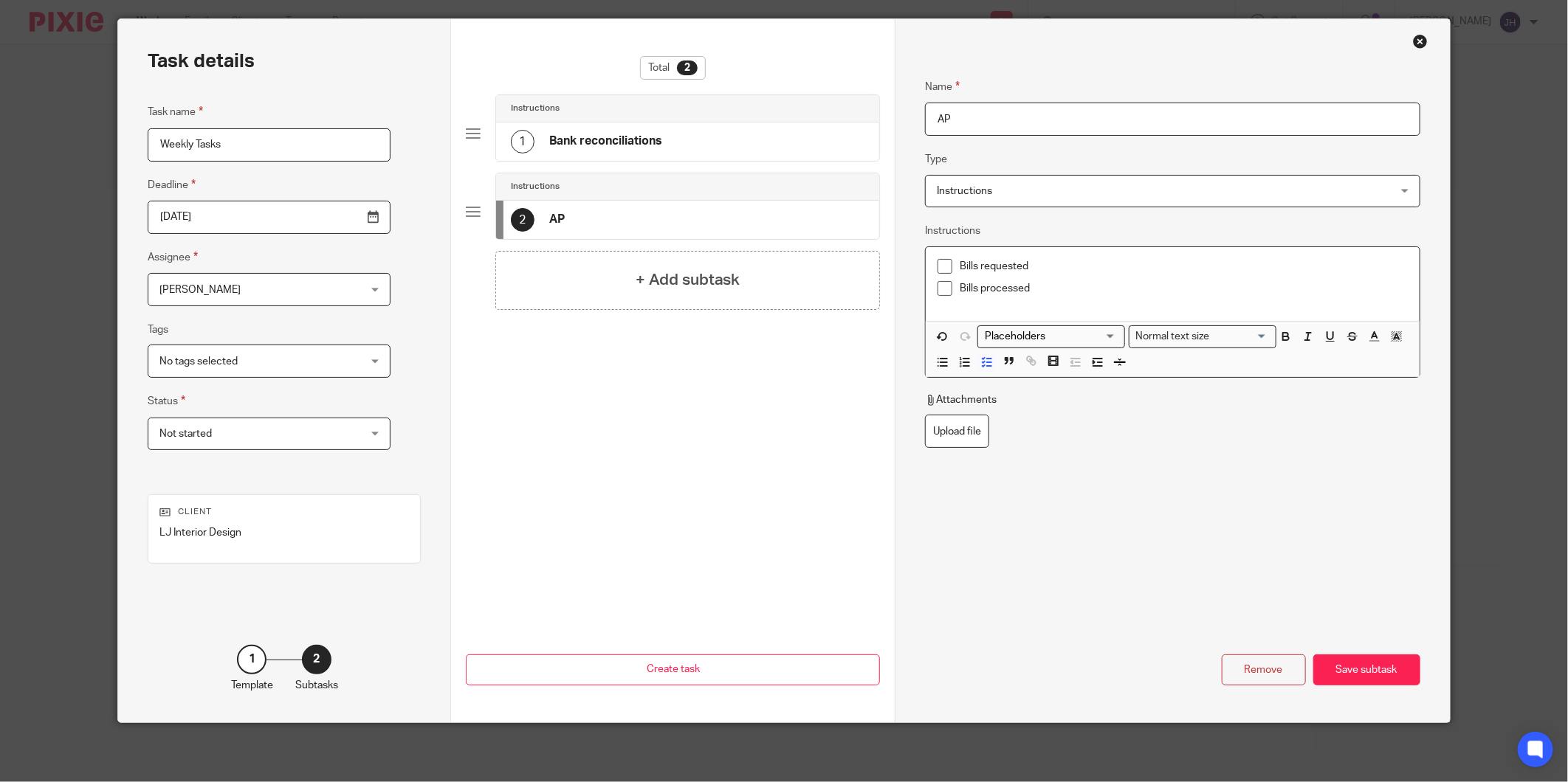
click at [1042, 292] on p "Bills processed" at bounding box center [1183, 288] width 447 height 15
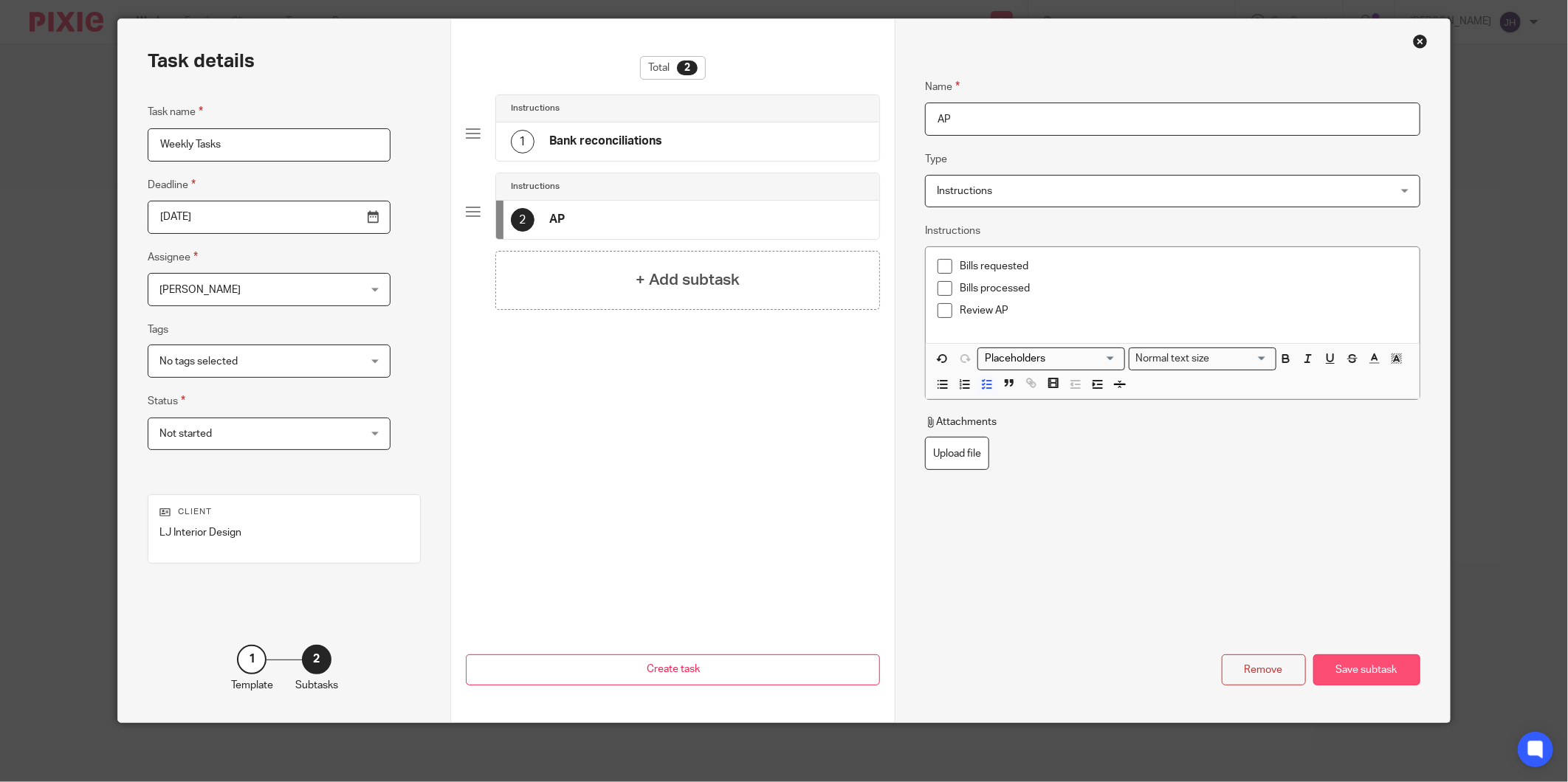
click at [1341, 673] on div "Save subtask" at bounding box center [1367, 671] width 107 height 32
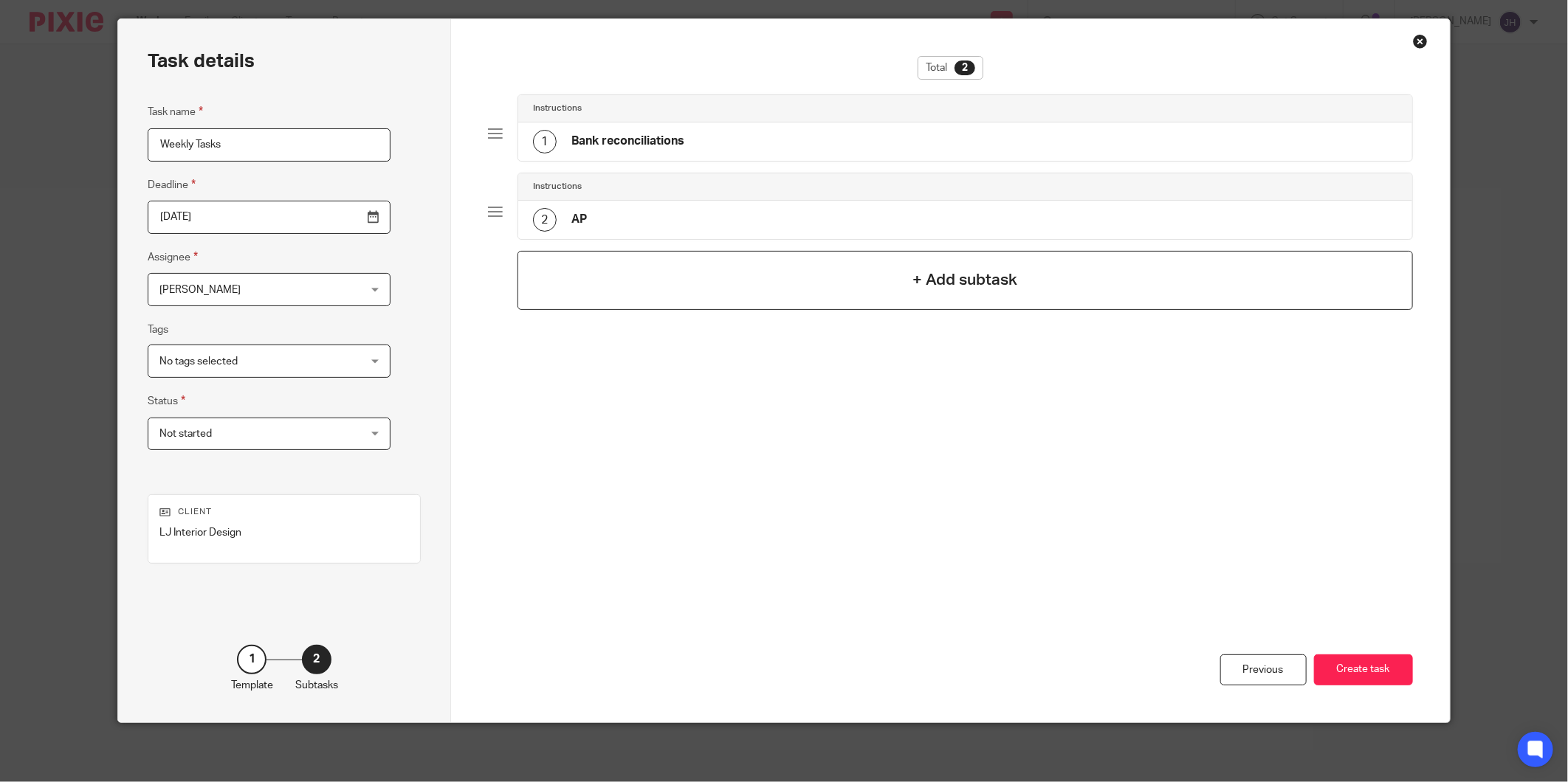
click at [914, 266] on div "+ Add subtask" at bounding box center [965, 280] width 895 height 59
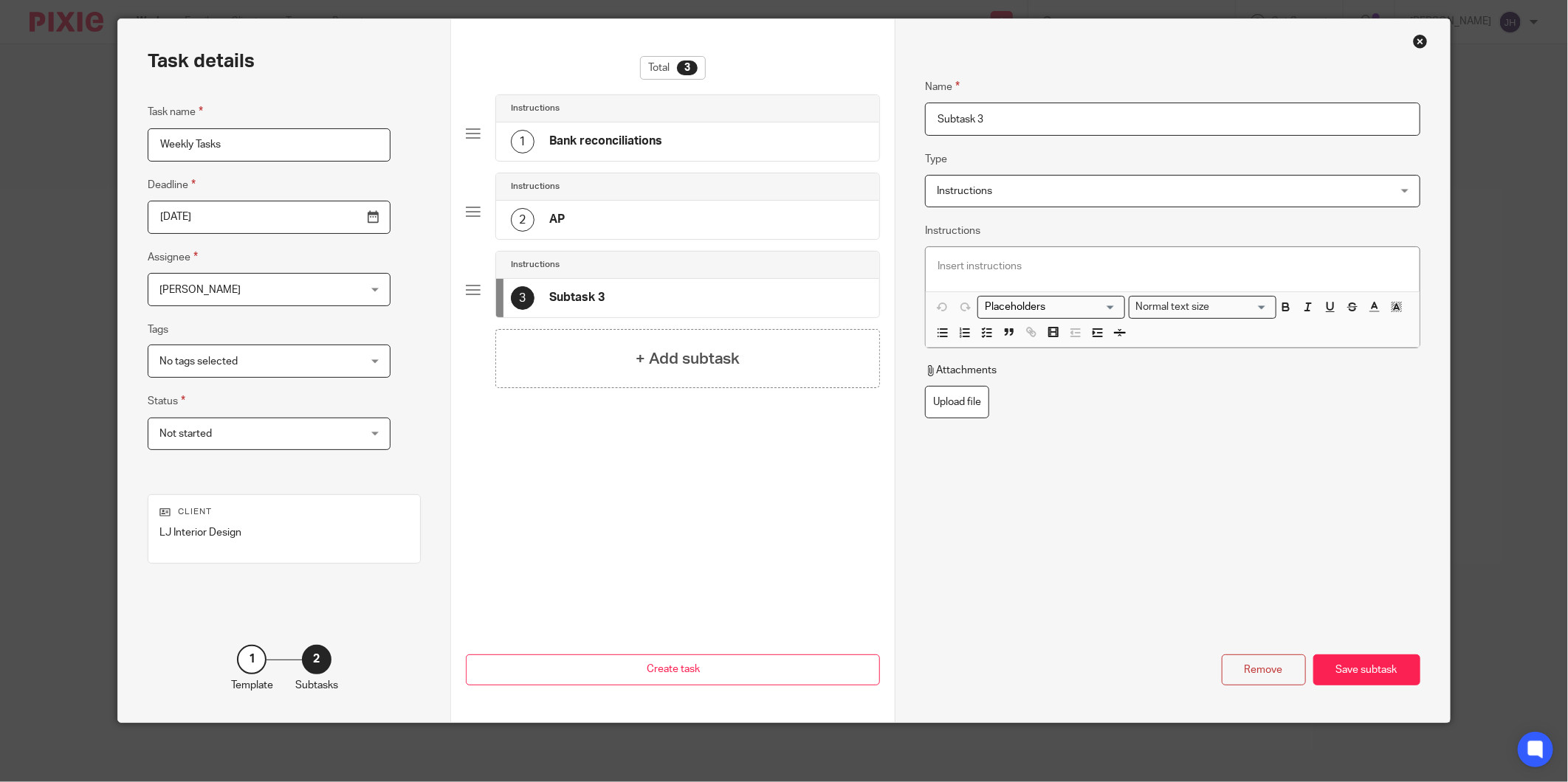
drag, startPoint x: 1046, startPoint y: 115, endPoint x: 831, endPoint y: 128, distance: 215.4
click at [831, 128] on div "Task details Task name Weekly Tasks Deadline 2025-09-25 Assignee Jacolene Hadia…" at bounding box center [783, 371] width 1331 height 703
type input "AR"
click at [1039, 268] on p at bounding box center [1172, 266] width 470 height 15
click at [980, 334] on icon "button" at bounding box center [987, 333] width 14 height 14
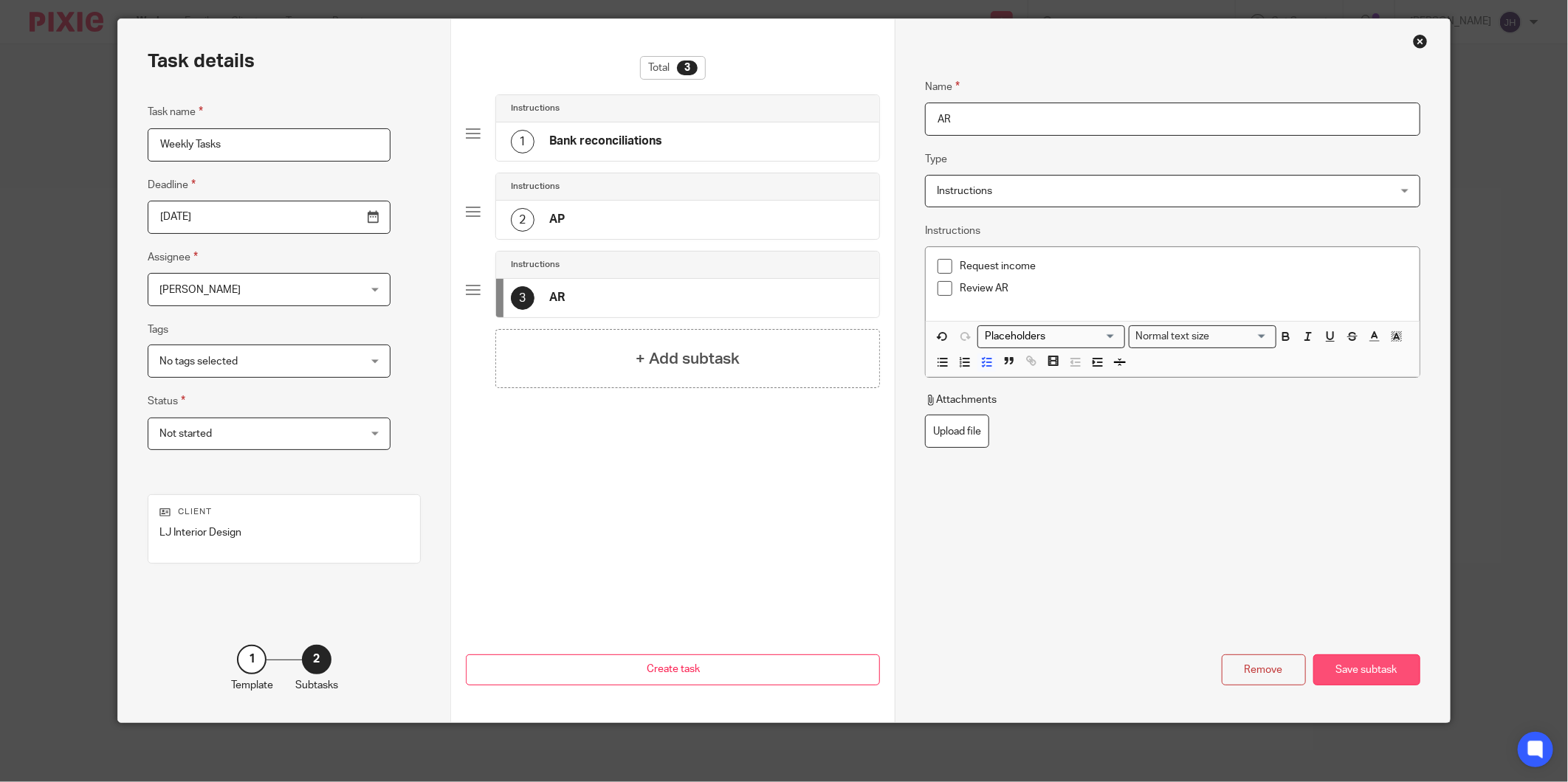
click at [1341, 680] on div "Save subtask" at bounding box center [1367, 671] width 107 height 32
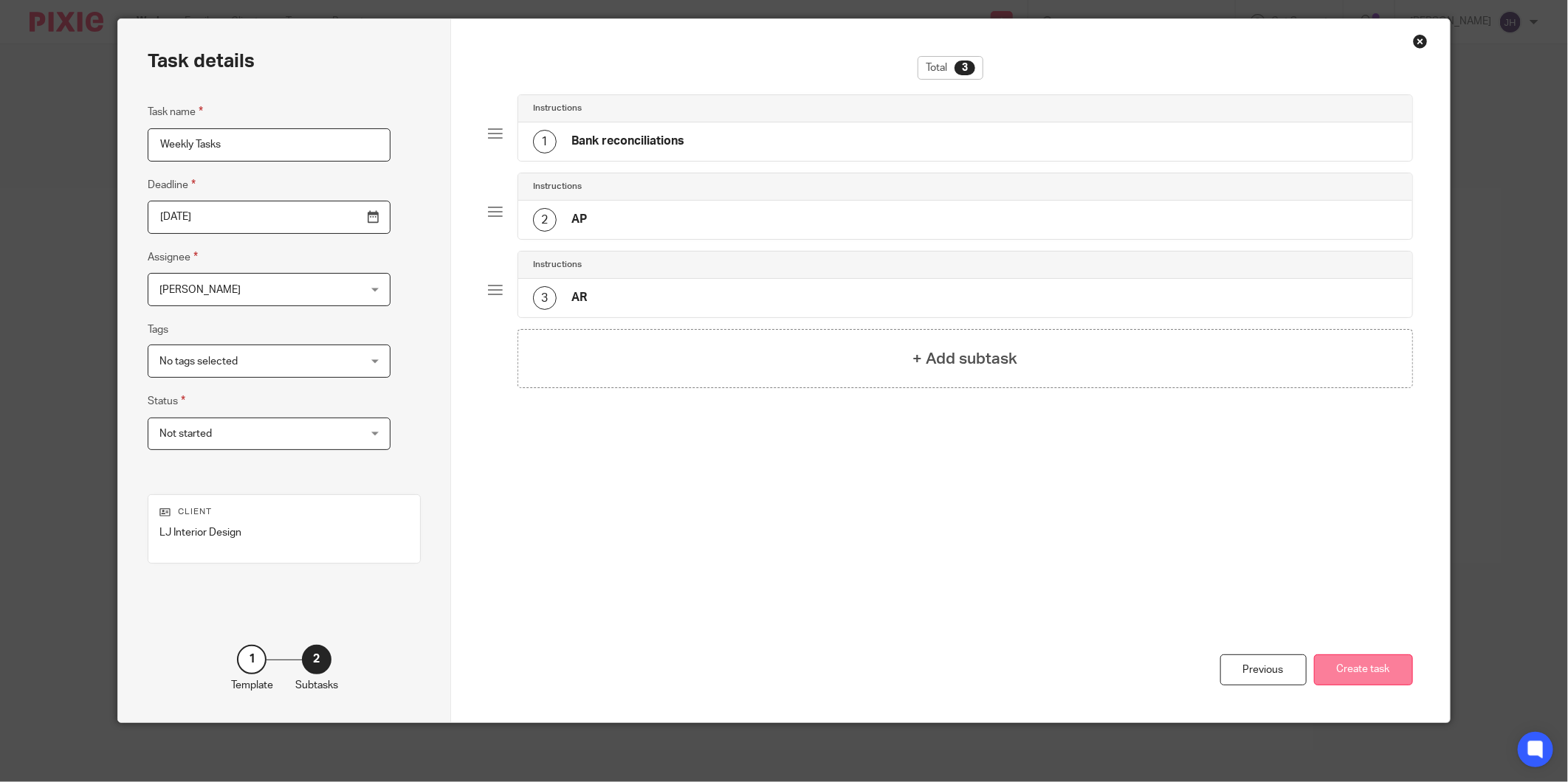
click at [1387, 677] on button "Create task" at bounding box center [1363, 671] width 99 height 32
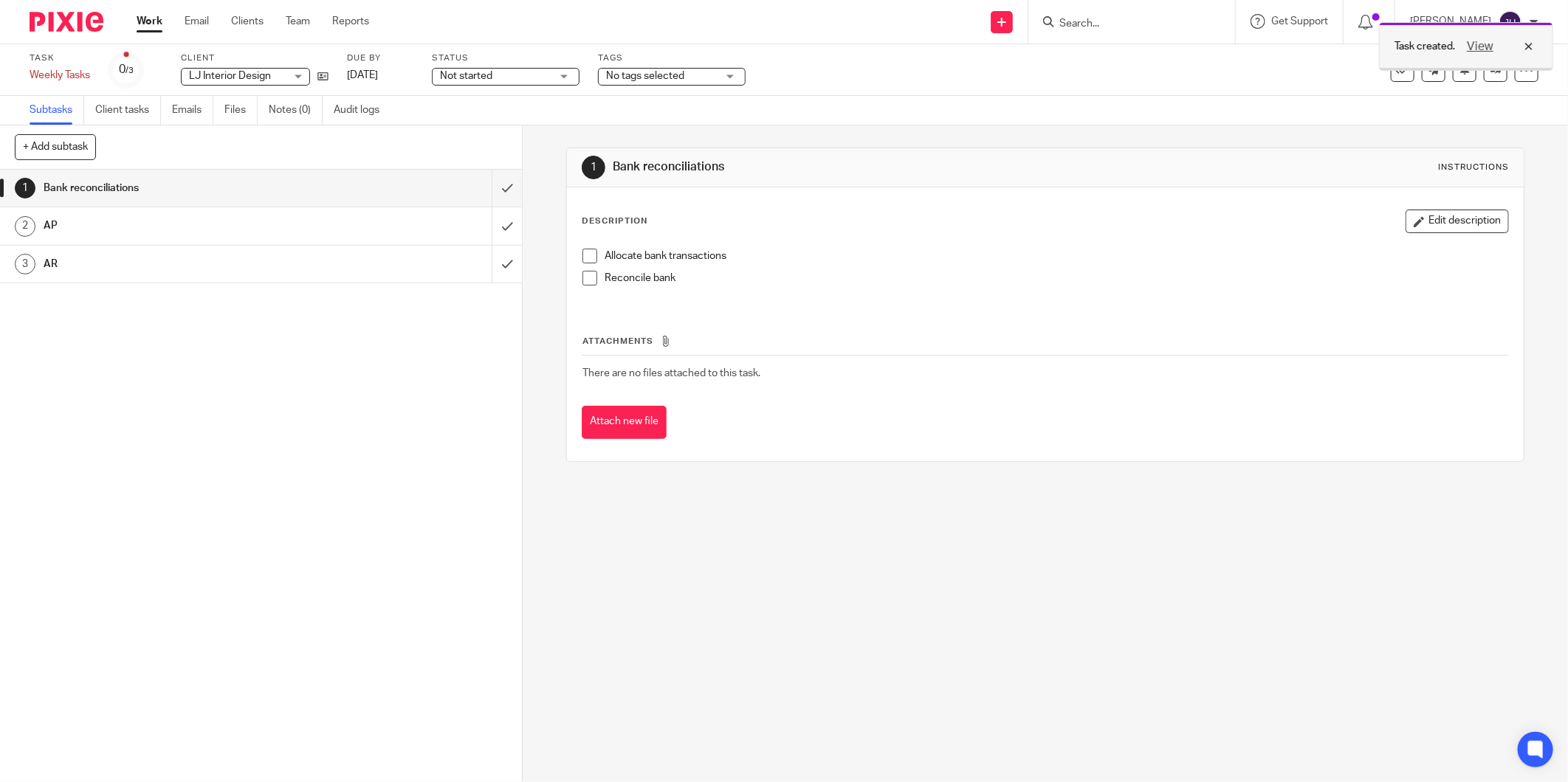
click at [1529, 38] on div "Task created. View" at bounding box center [1465, 47] width 174 height 49
click at [41, 109] on link "Subtasks" at bounding box center [57, 109] width 55 height 28
click at [124, 104] on link "Client tasks" at bounding box center [128, 109] width 65 height 28
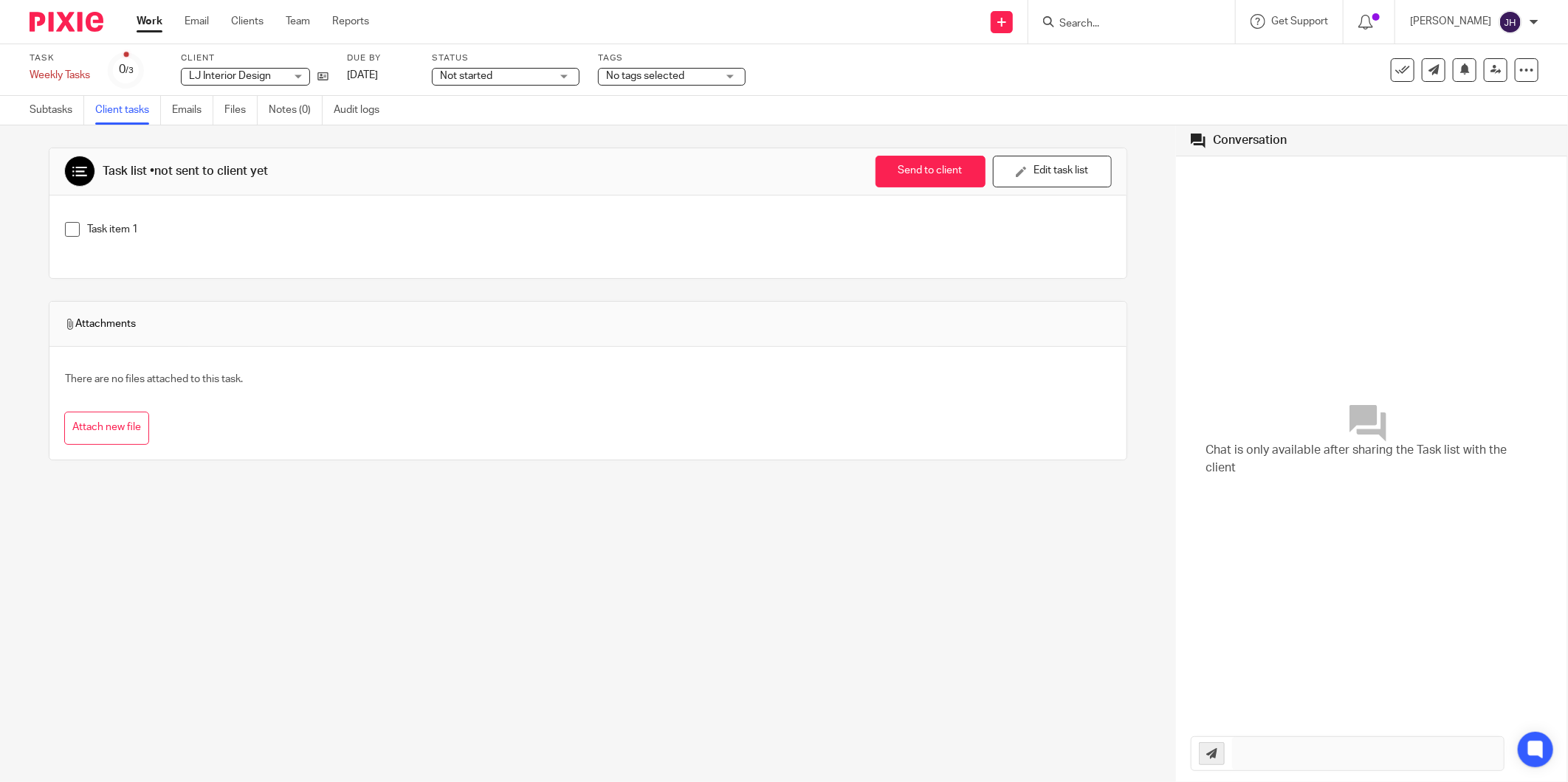
click at [150, 20] on link "Work" at bounding box center [149, 21] width 25 height 15
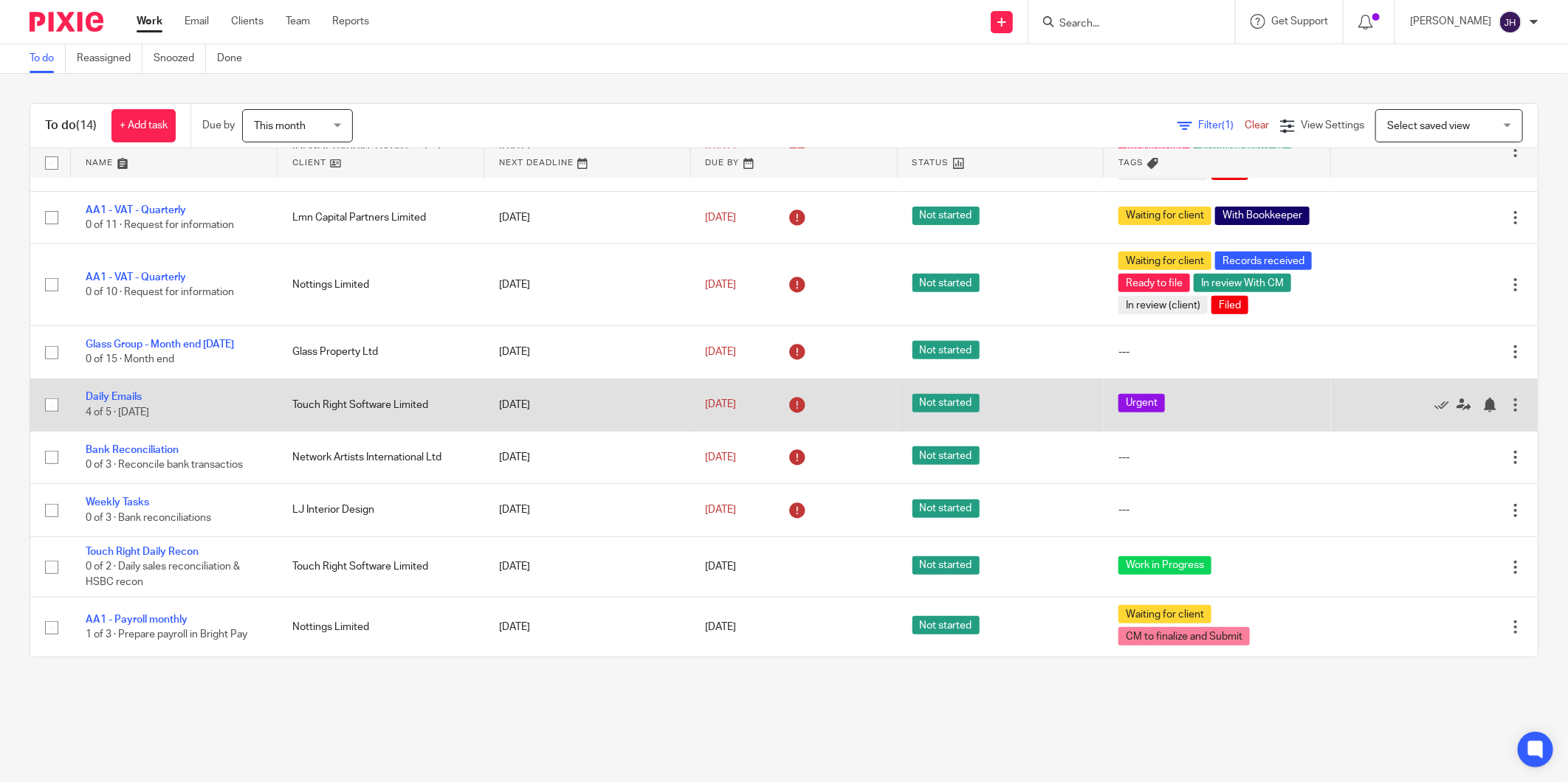
scroll to position [446, 0]
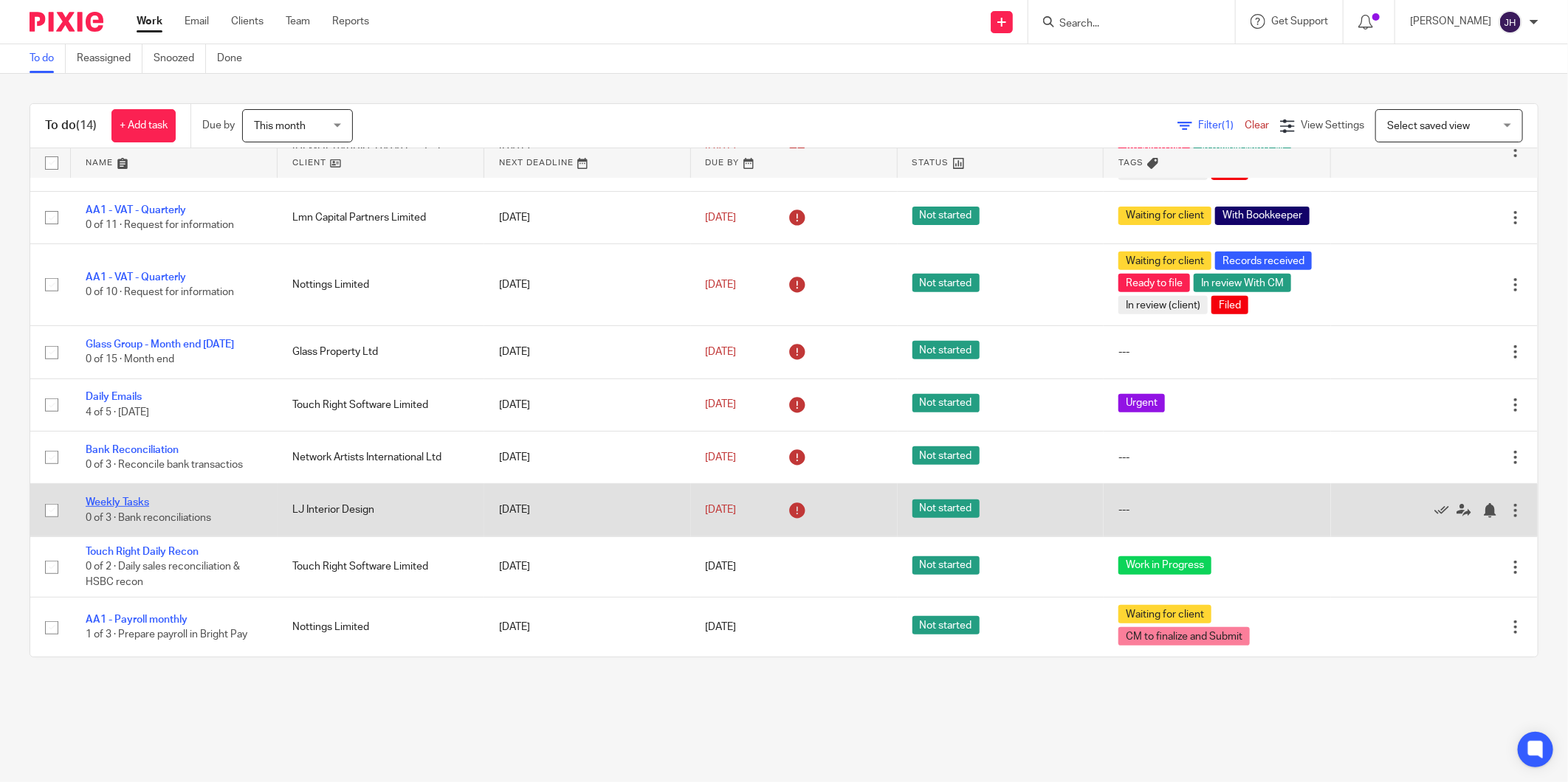
click at [137, 503] on link "Weekly Tasks" at bounding box center [117, 503] width 63 height 11
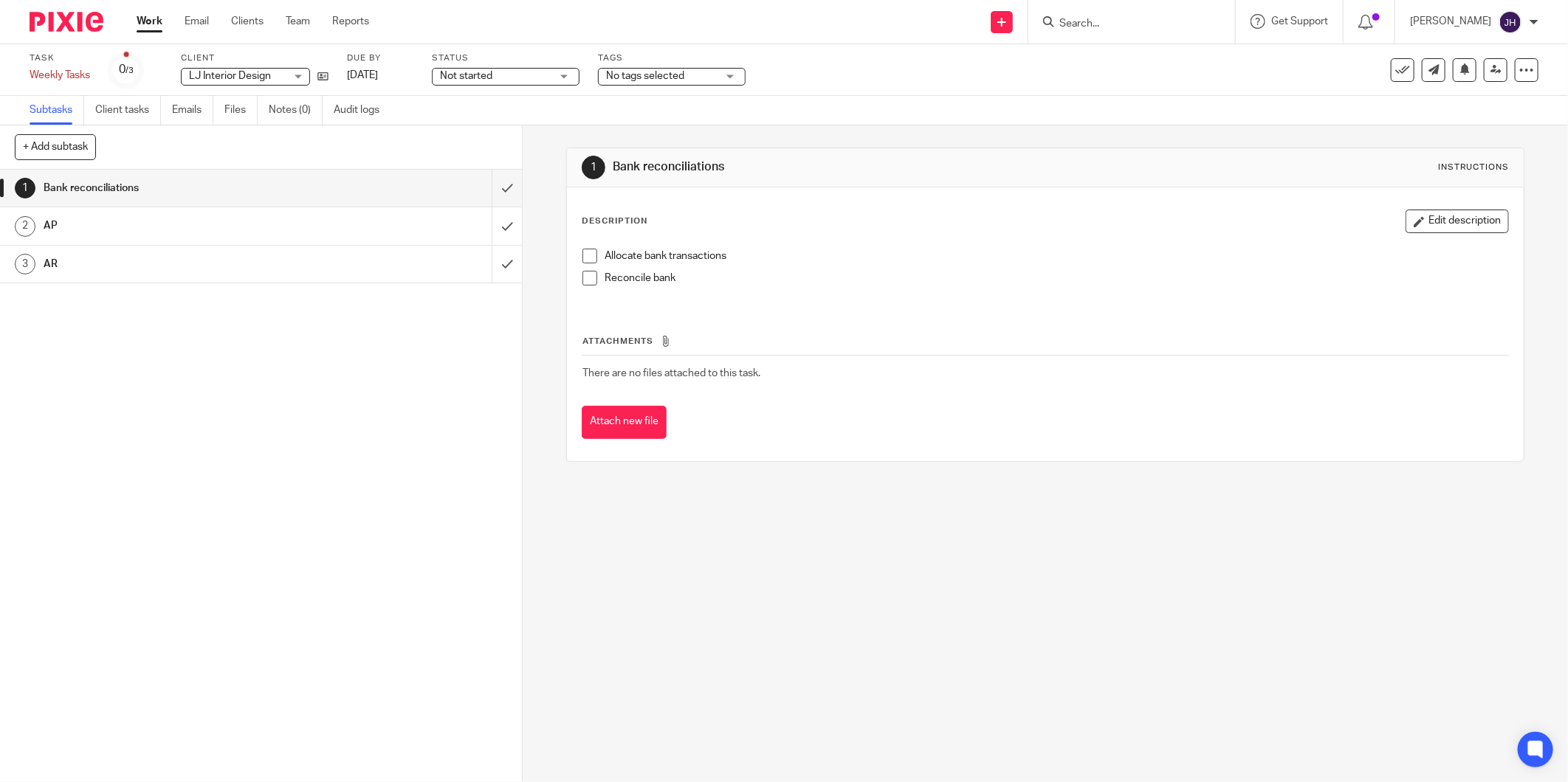
click at [586, 259] on span at bounding box center [589, 256] width 15 height 15
click at [97, 217] on h1 "AP" at bounding box center [188, 226] width 289 height 22
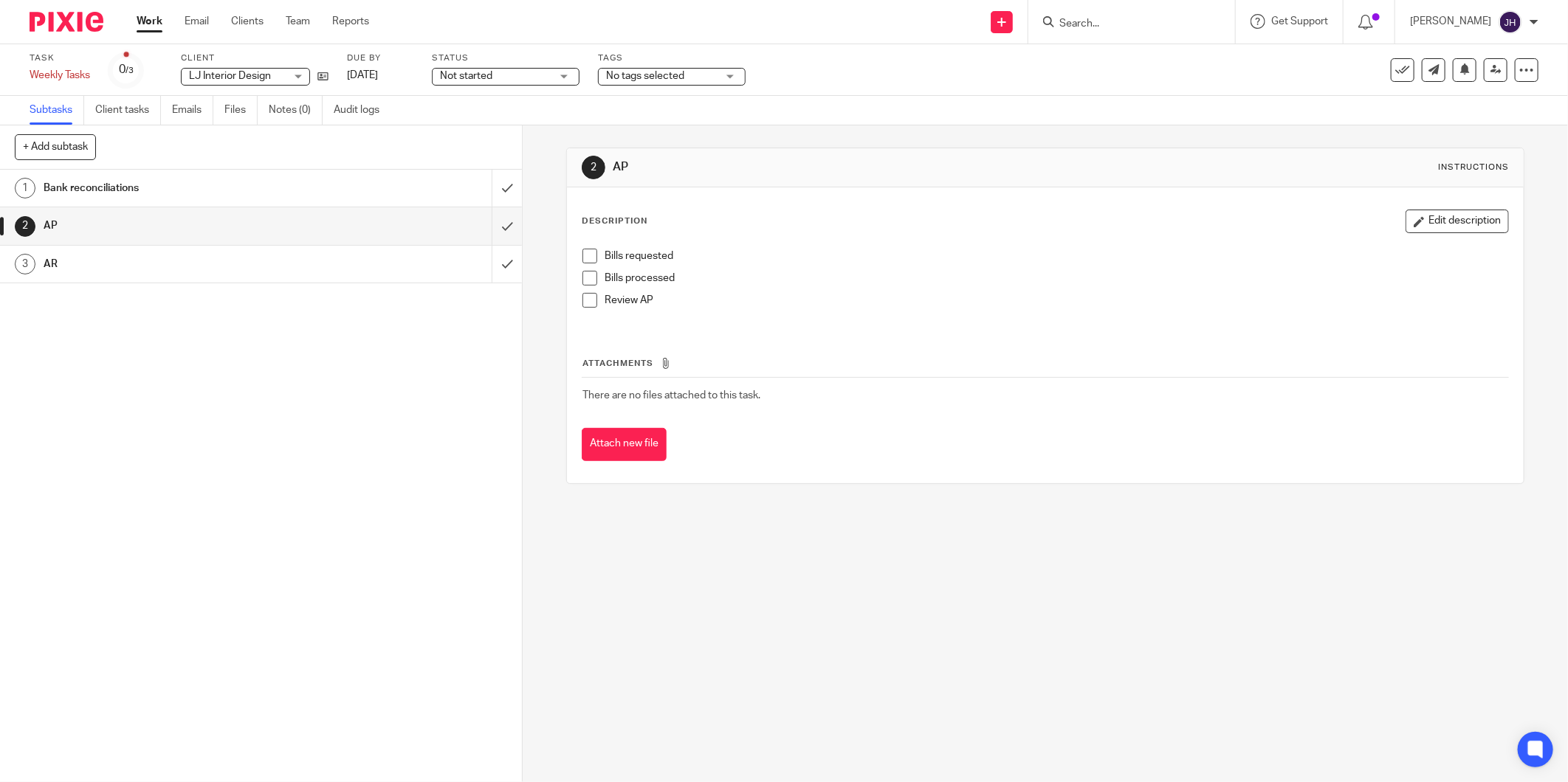
click at [582, 278] on span at bounding box center [589, 277] width 15 height 15
click at [128, 265] on h1 "AR" at bounding box center [188, 264] width 289 height 22
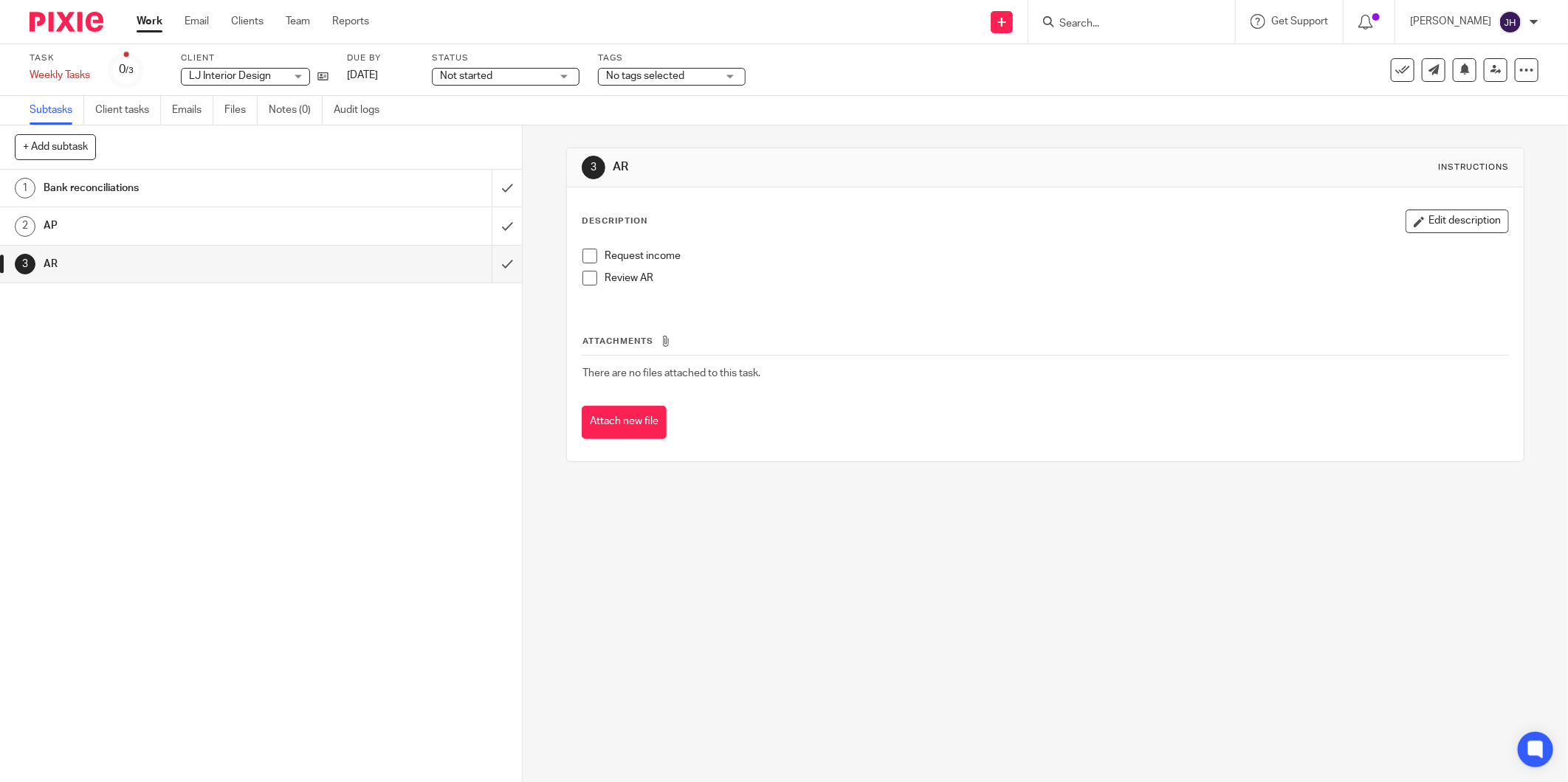
click at [1420, 223] on button "Edit description" at bounding box center [1457, 222] width 103 height 23
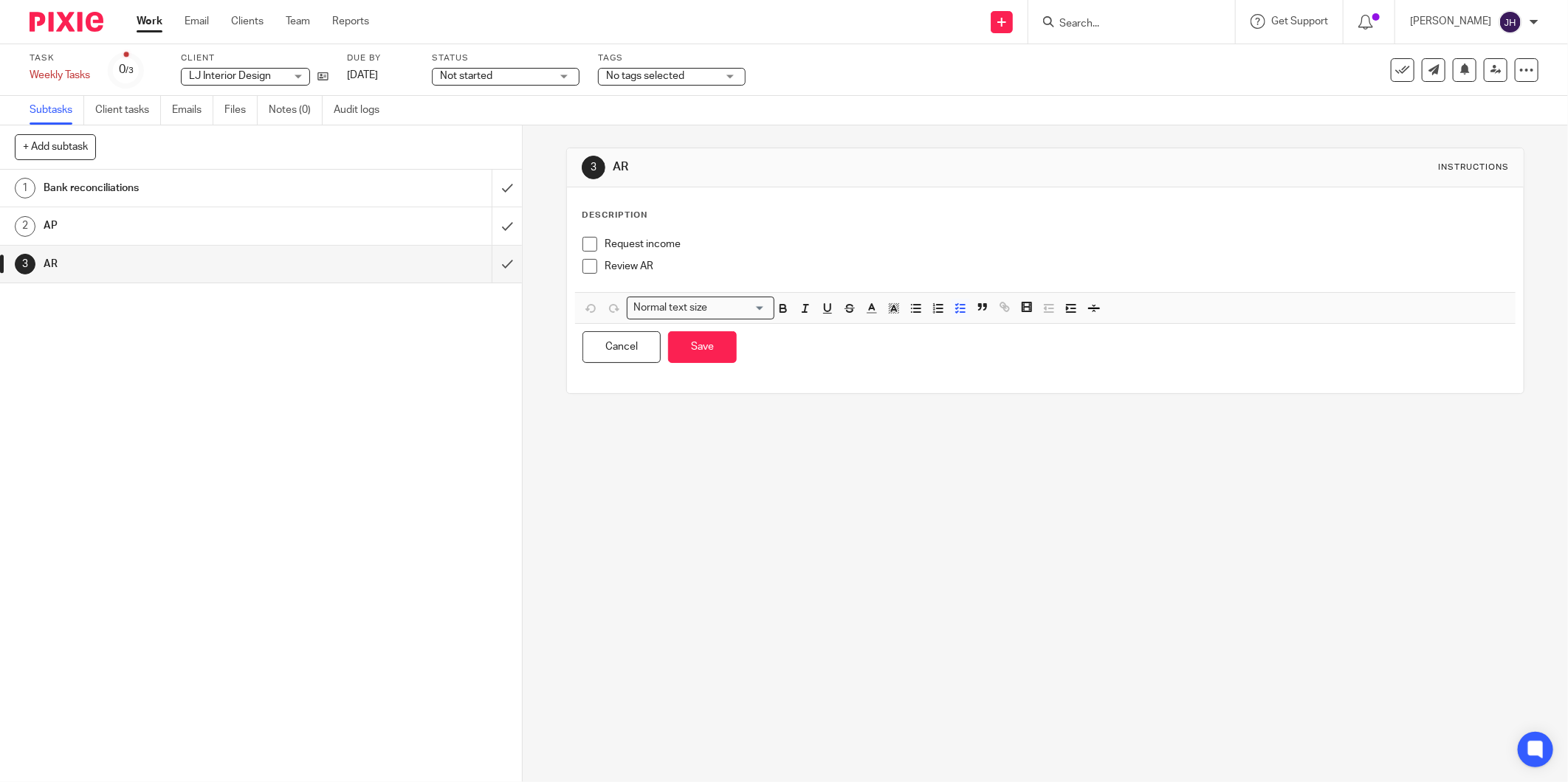
click at [698, 248] on p "Request income" at bounding box center [1055, 244] width 903 height 15
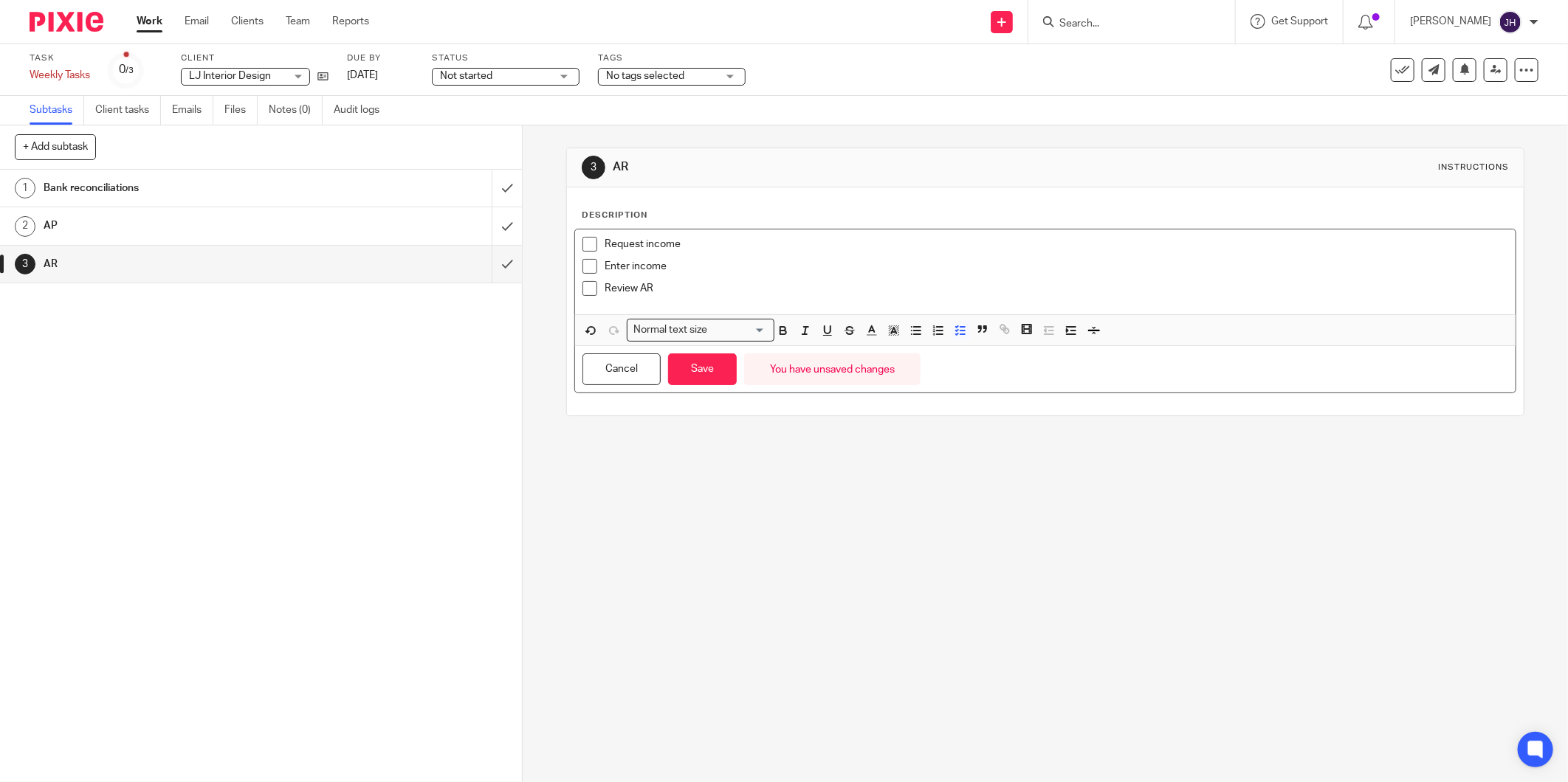
click at [764, 288] on p "Review AR" at bounding box center [1055, 288] width 903 height 15
click at [712, 377] on button "Save" at bounding box center [702, 369] width 68 height 32
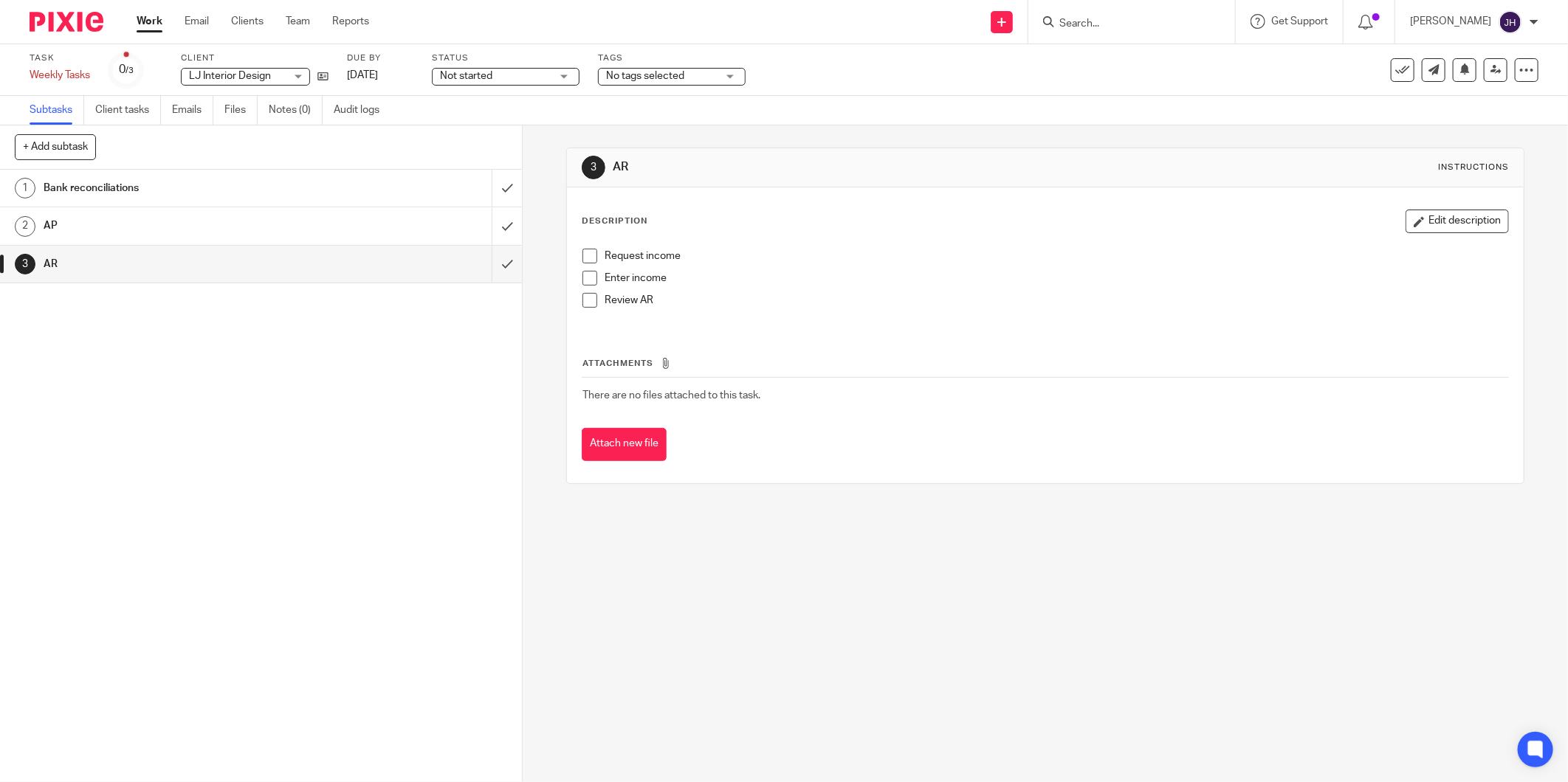
click at [1075, 11] on div at bounding box center [1132, 21] width 207 height 44
click at [1074, 26] on input "Search" at bounding box center [1124, 24] width 133 height 14
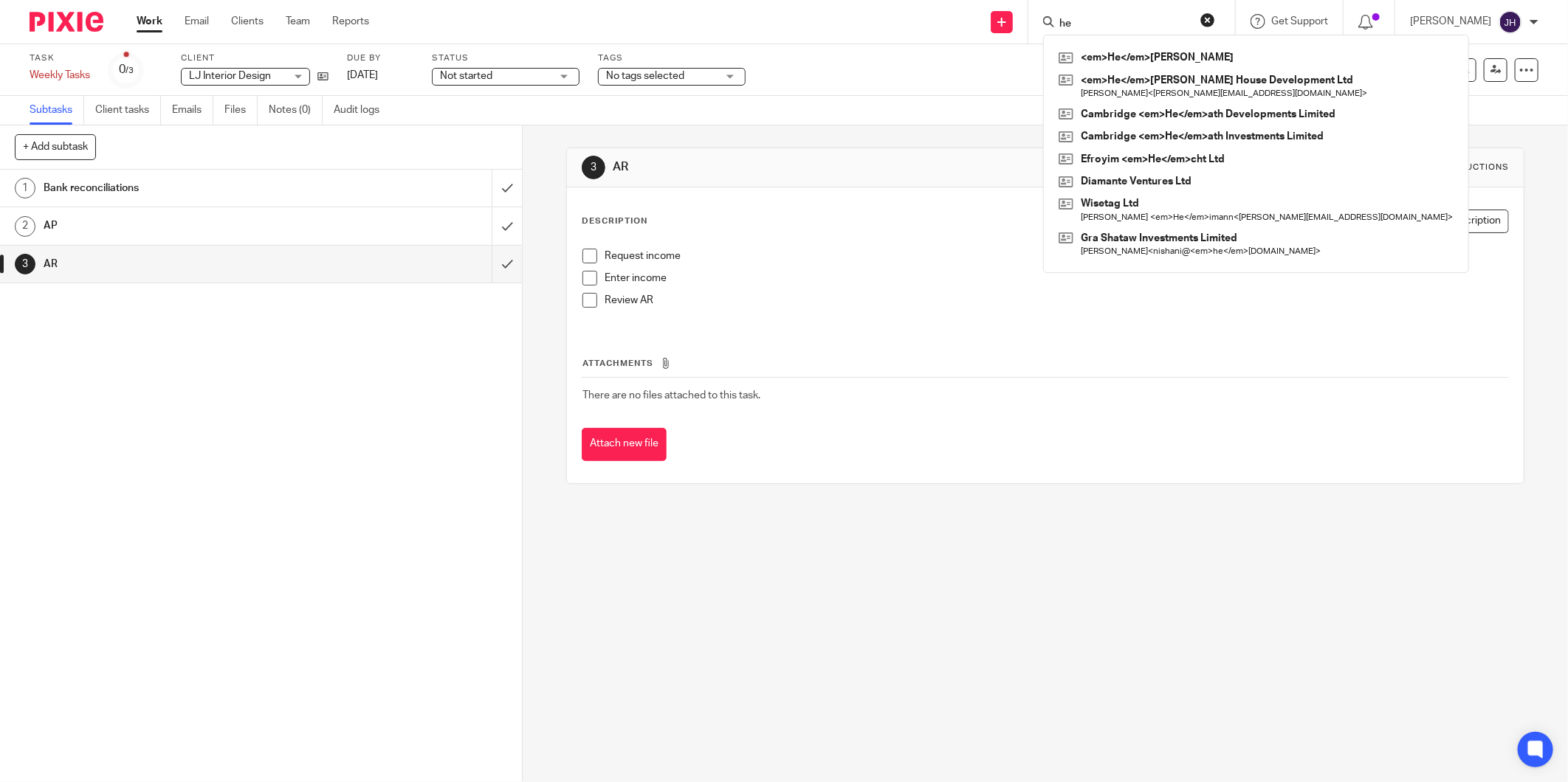
type input "h"
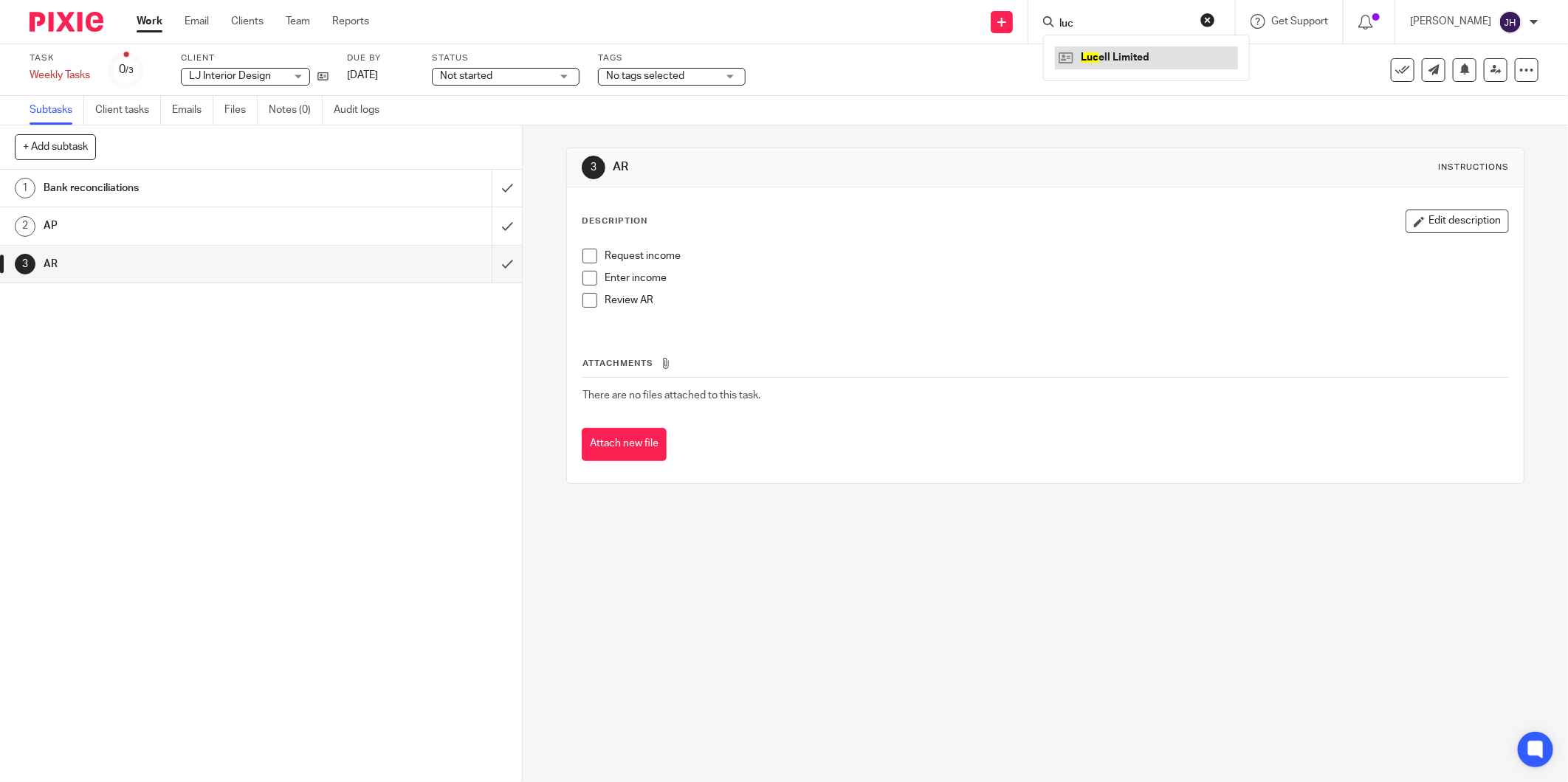
type input "luc"
click at [1124, 58] on link at bounding box center [1145, 58] width 183 height 22
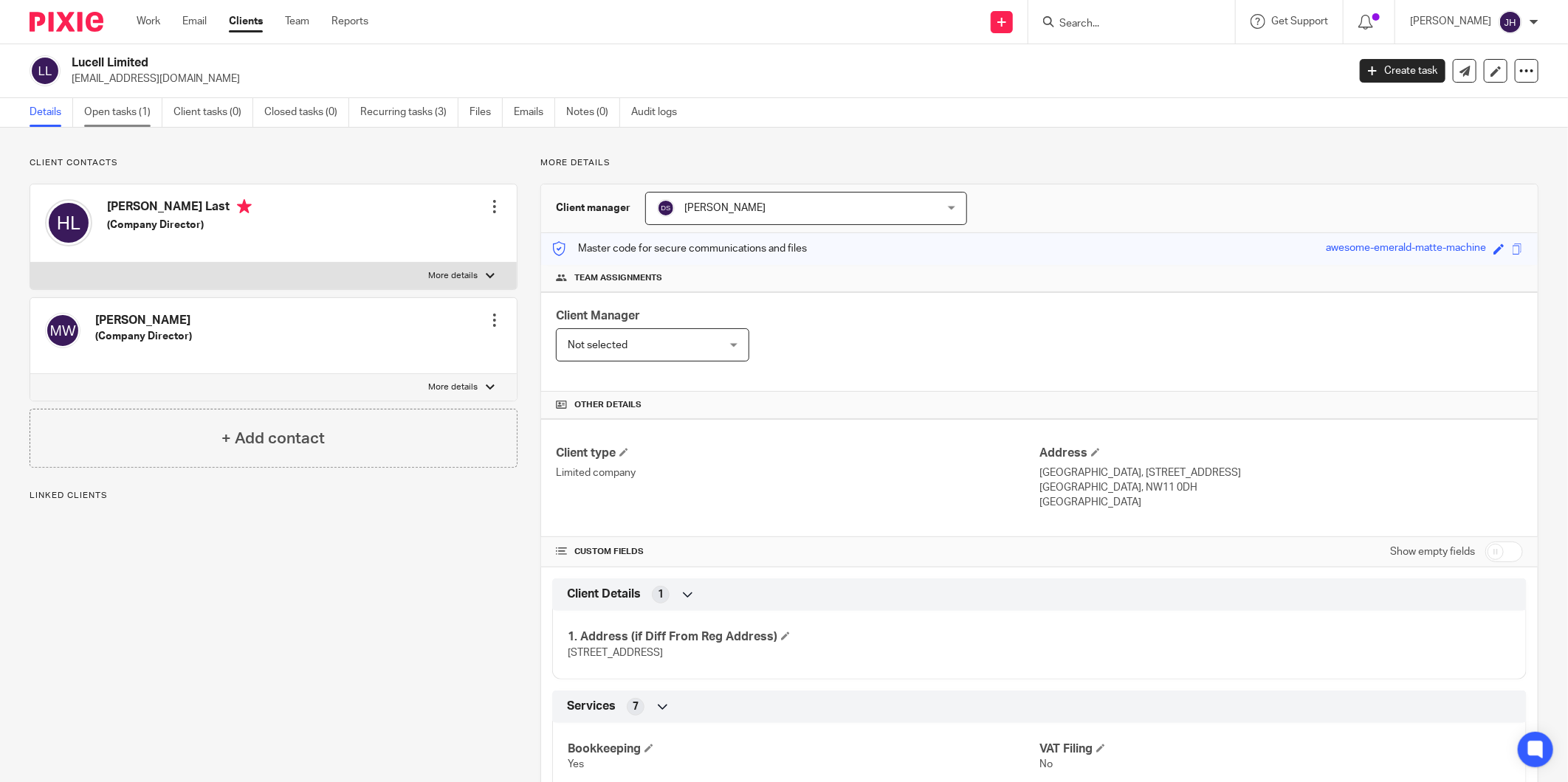
click at [118, 108] on link "Open tasks (1)" at bounding box center [123, 112] width 78 height 28
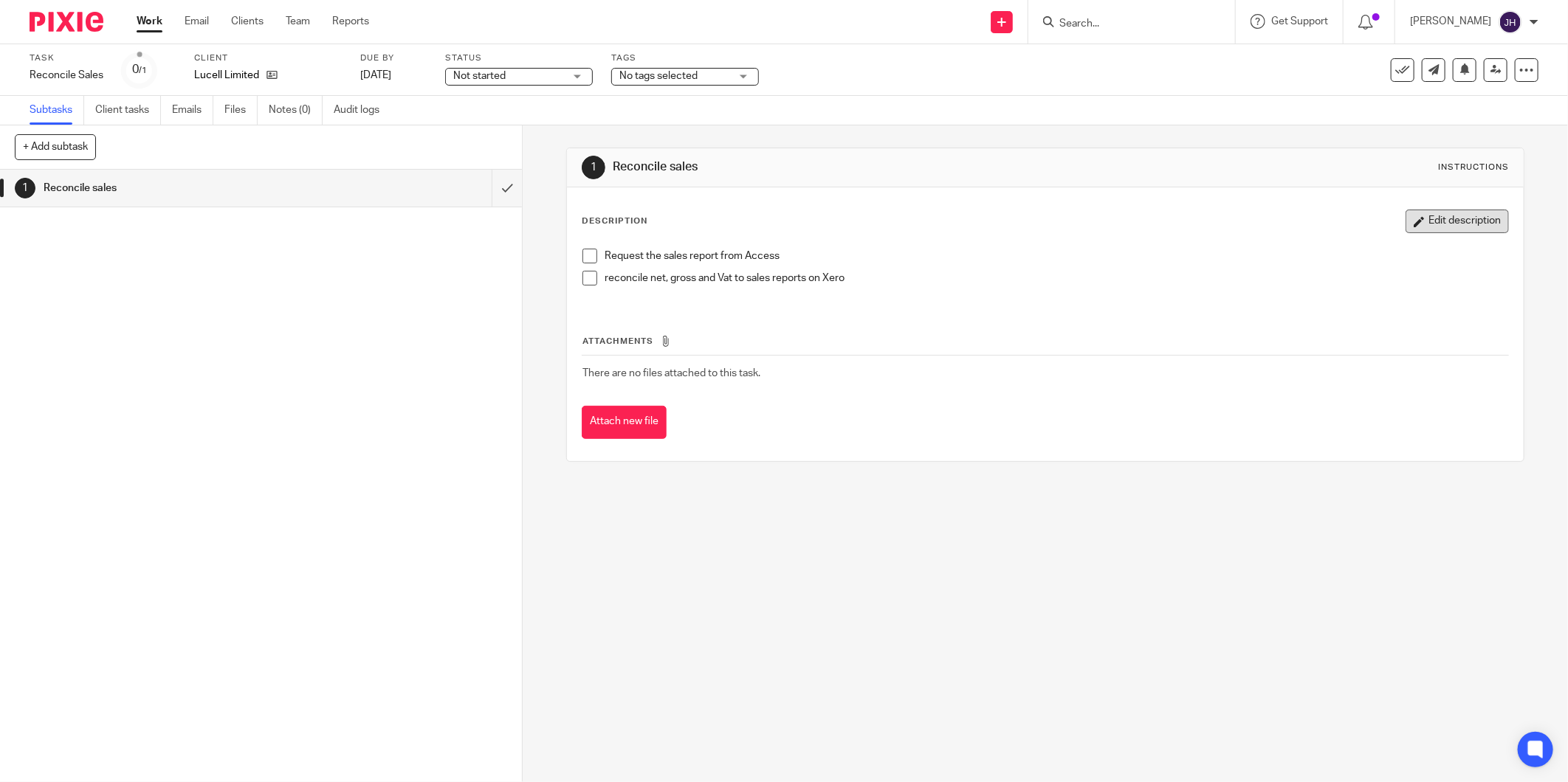
click at [1448, 222] on button "Edit description" at bounding box center [1457, 222] width 103 height 23
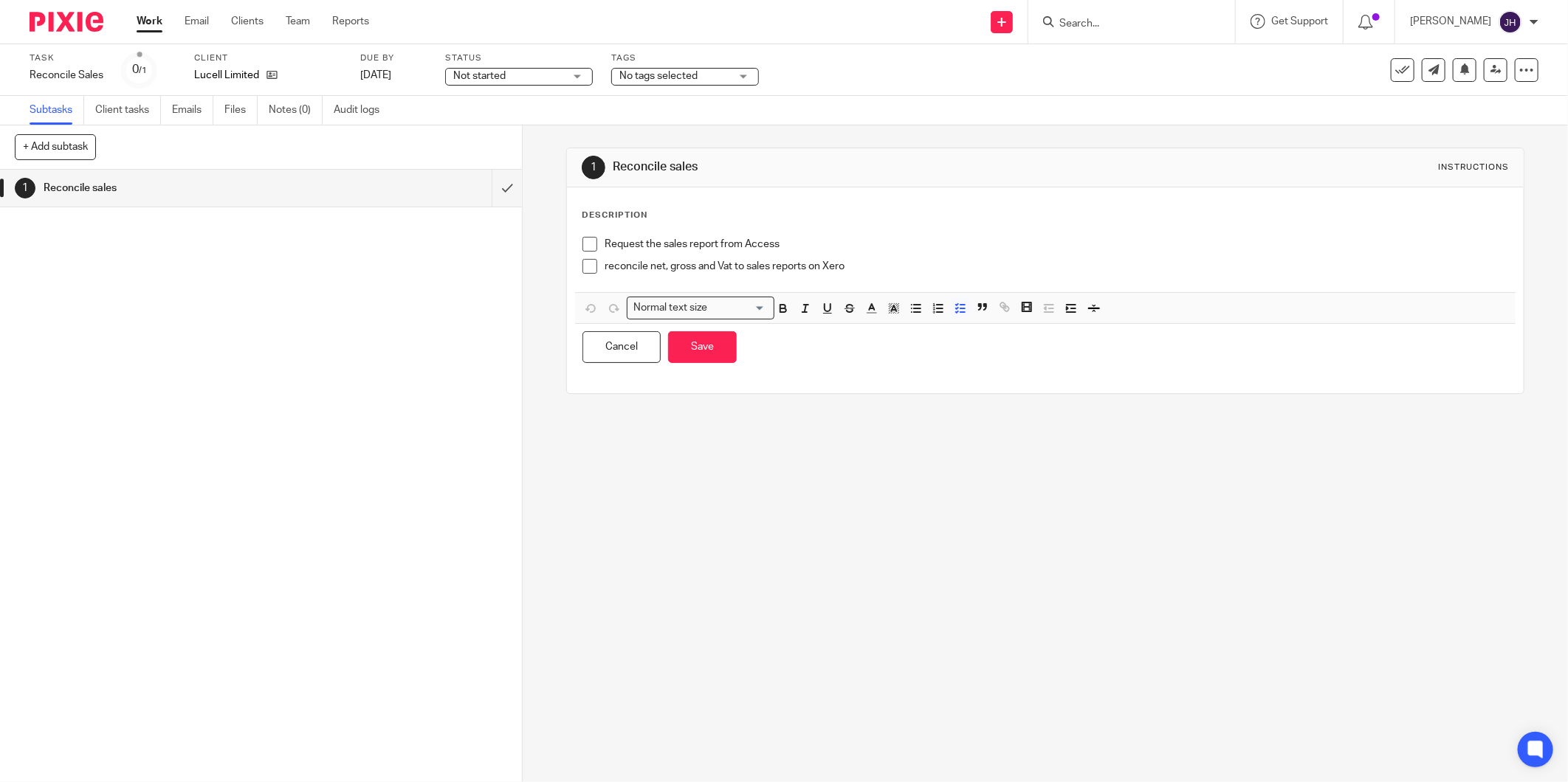
click at [887, 269] on p "reconcile net, gross and Vat to sales reports on Xero" at bounding box center [1055, 266] width 903 height 15
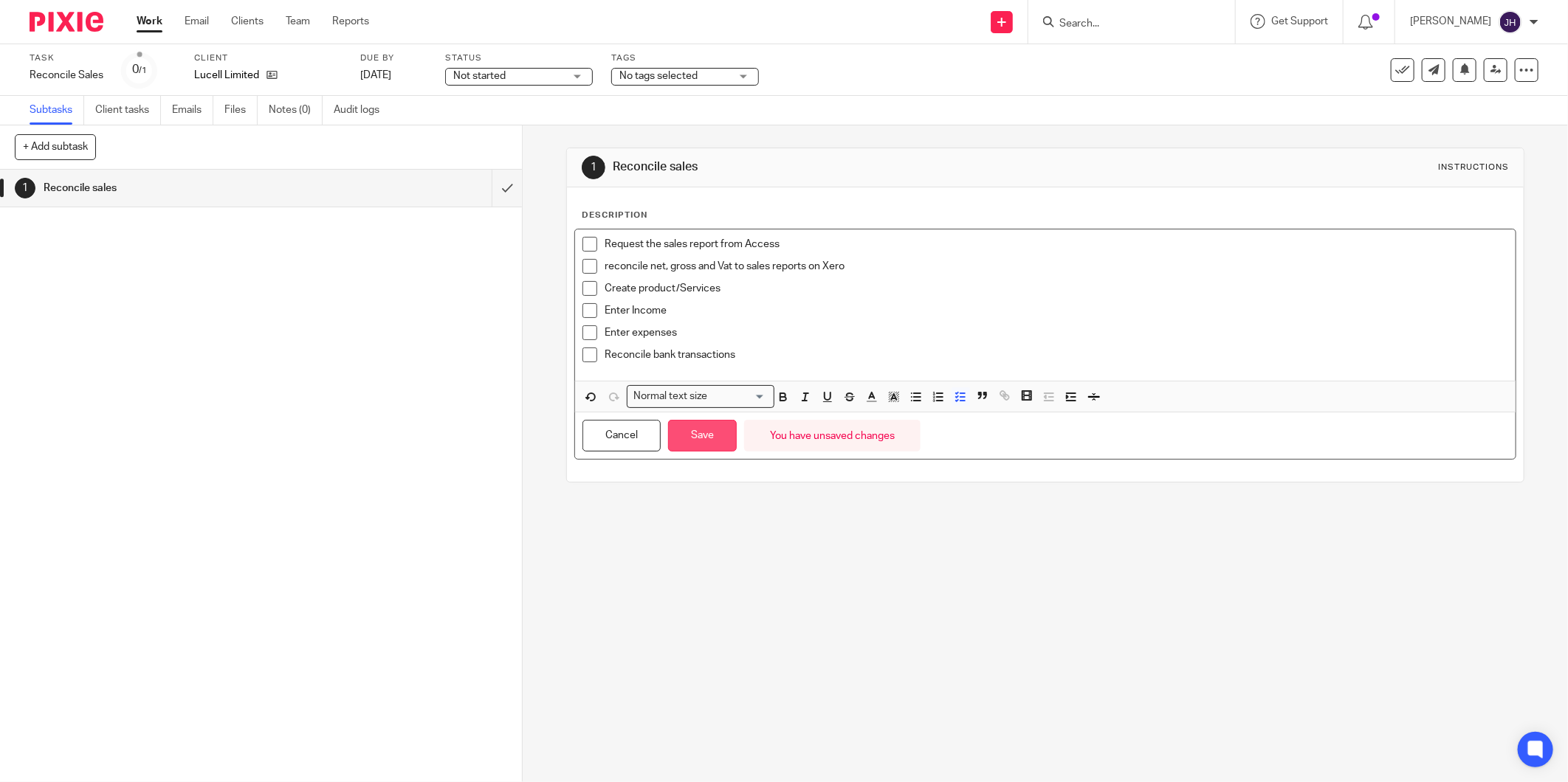
click at [719, 425] on button "Save" at bounding box center [702, 435] width 68 height 32
